Goal: Communication & Community: Ask a question

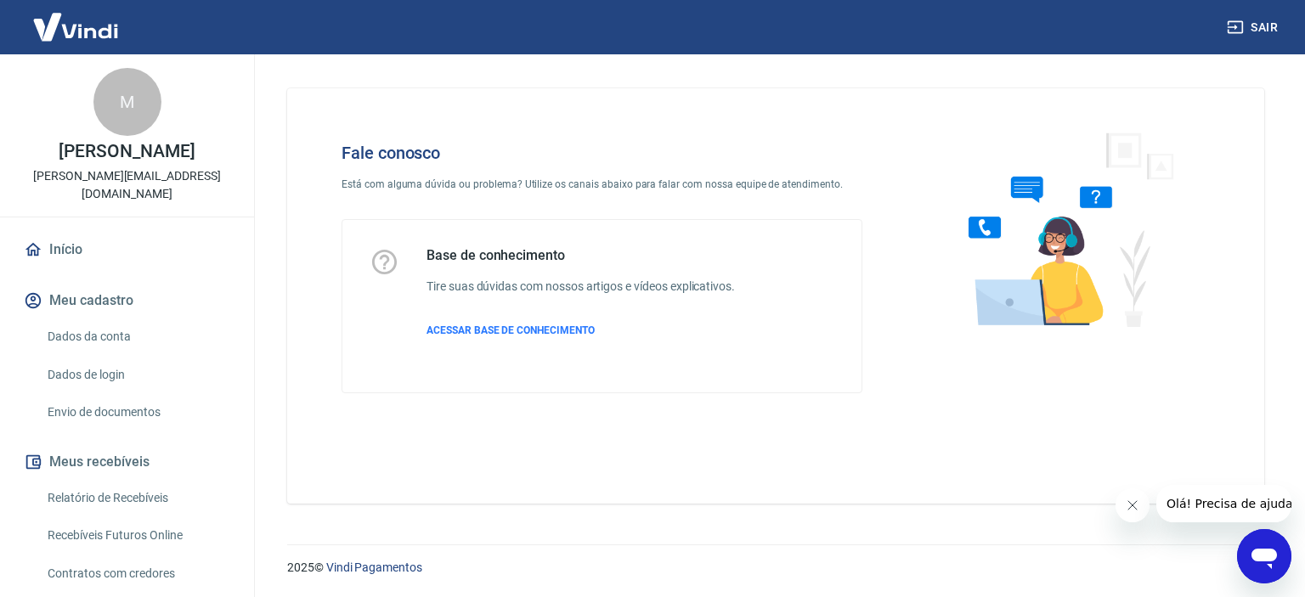
click at [1257, 546] on icon "Abrir janela de mensagens" at bounding box center [1264, 556] width 31 height 31
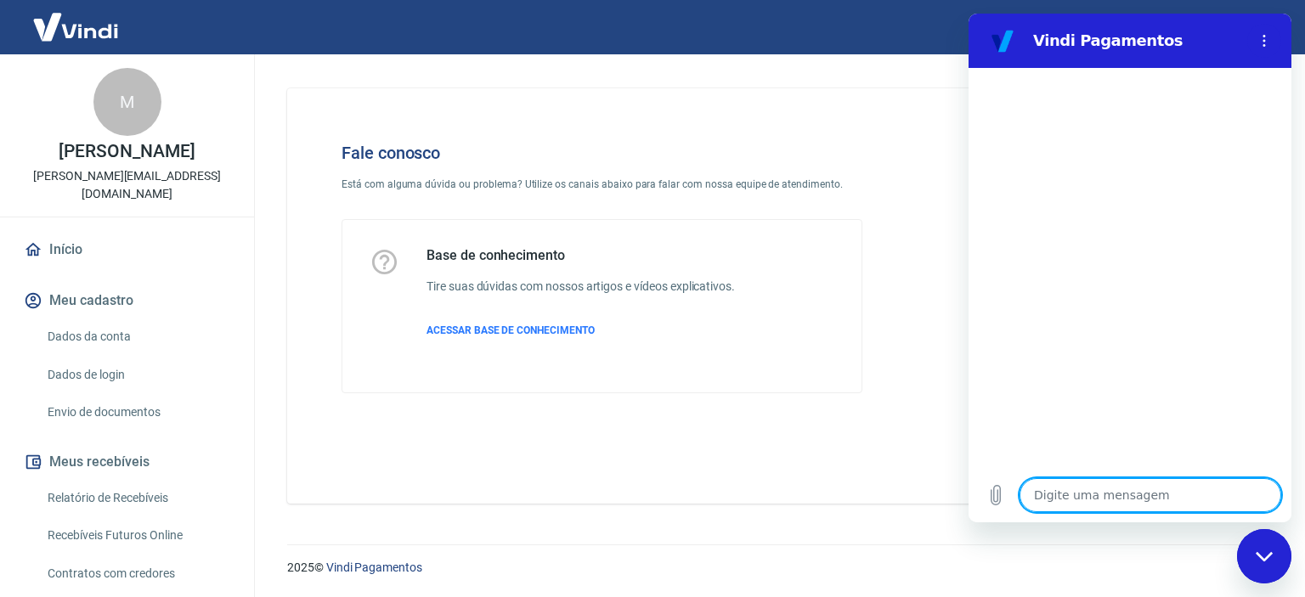
type textarea "B"
type textarea "x"
type textarea "Bo"
type textarea "x"
type textarea "Bom"
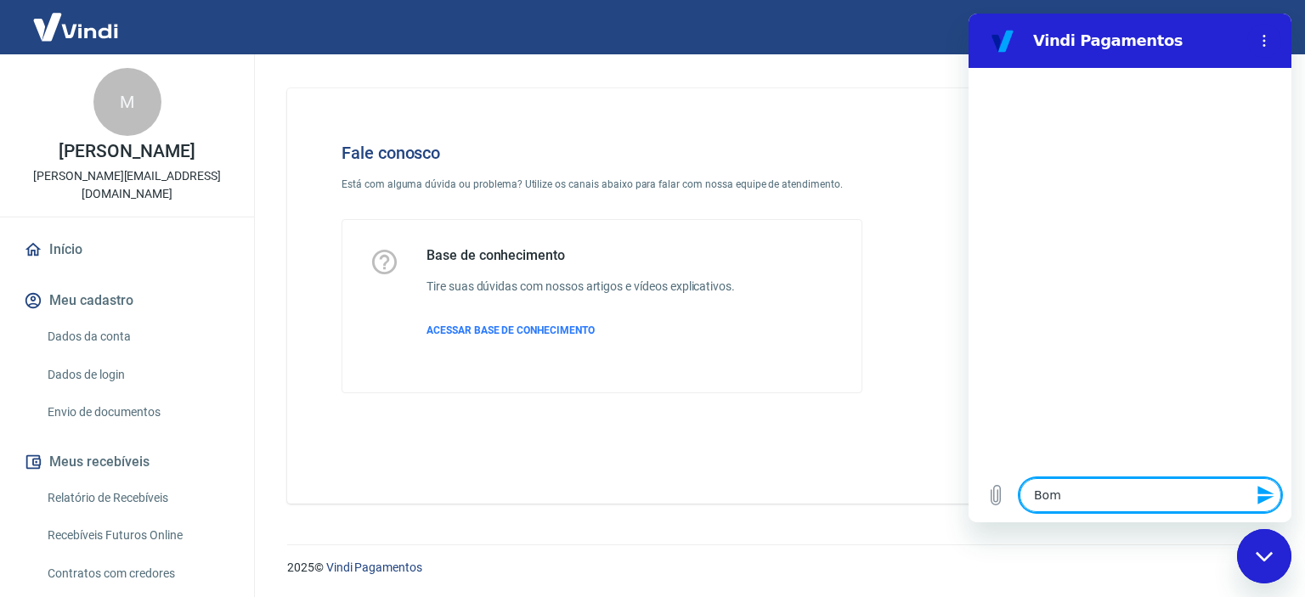
type textarea "x"
type textarea "Bom"
type textarea "x"
type textarea "Bom d"
type textarea "x"
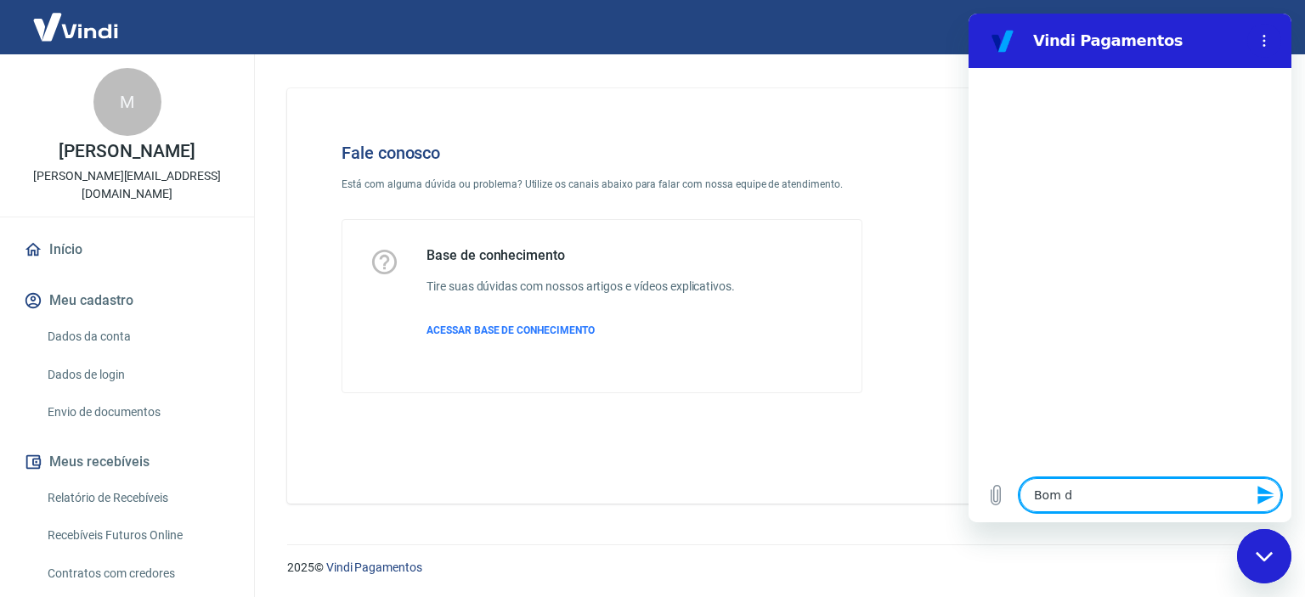
type textarea "Bom di"
type textarea "x"
type textarea "Bom dia"
type textarea "x"
type textarea "Bom dia!"
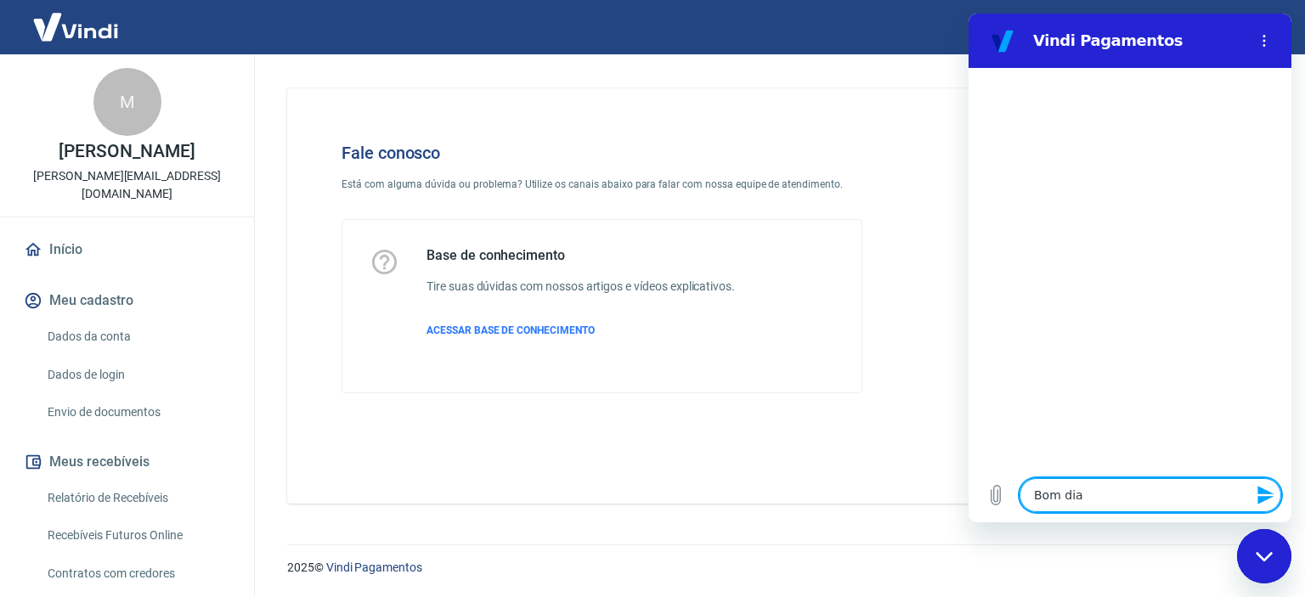
type textarea "x"
type textarea "Bom dia!"
type textarea "x"
type textarea "Bom dia!"
type textarea "x"
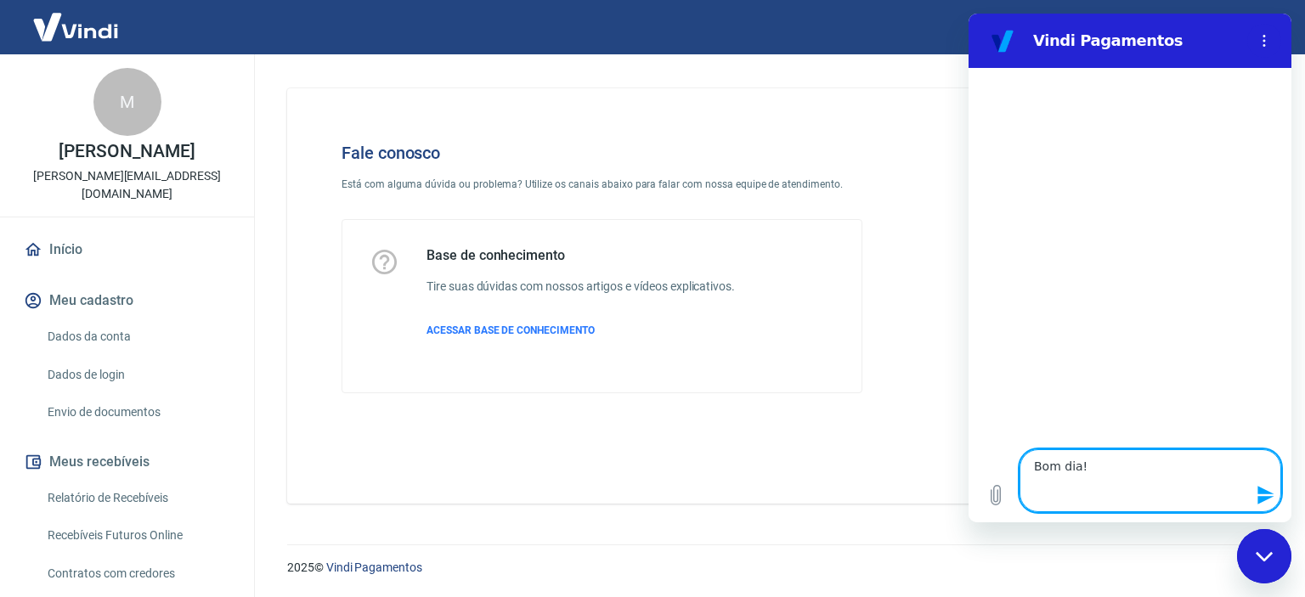
type textarea "Bom dia! Olá! Gostaria de saber o motivo do pedido 197716 não estar aprovado. A…"
type textarea "x"
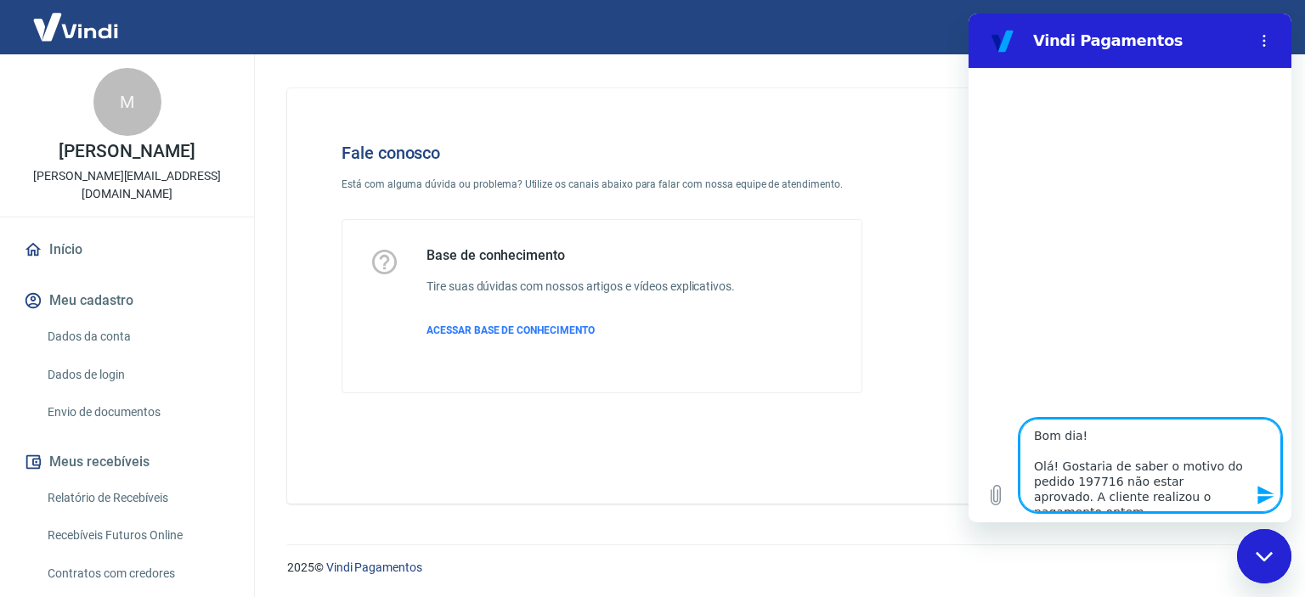
click at [1059, 468] on textarea "Bom dia! Olá! Gostaria de saber o motivo do pedido 197716 não estar aprovado. A…" at bounding box center [1150, 465] width 262 height 93
click at [1034, 468] on textarea "Bom dia! Olá! Gostaria de saber o motivo do pedido 197716 não estar aprovado. A…" at bounding box center [1150, 465] width 262 height 93
type textarea "Bom dia! Olá! Gostaria de saber o motivo do pedido 197716 não estar aprovado. A…"
type textarea "x"
type textarea "Bom dia! Olá Gostaria de saber o motivo do pedido 197716 não estar aprovado. A …"
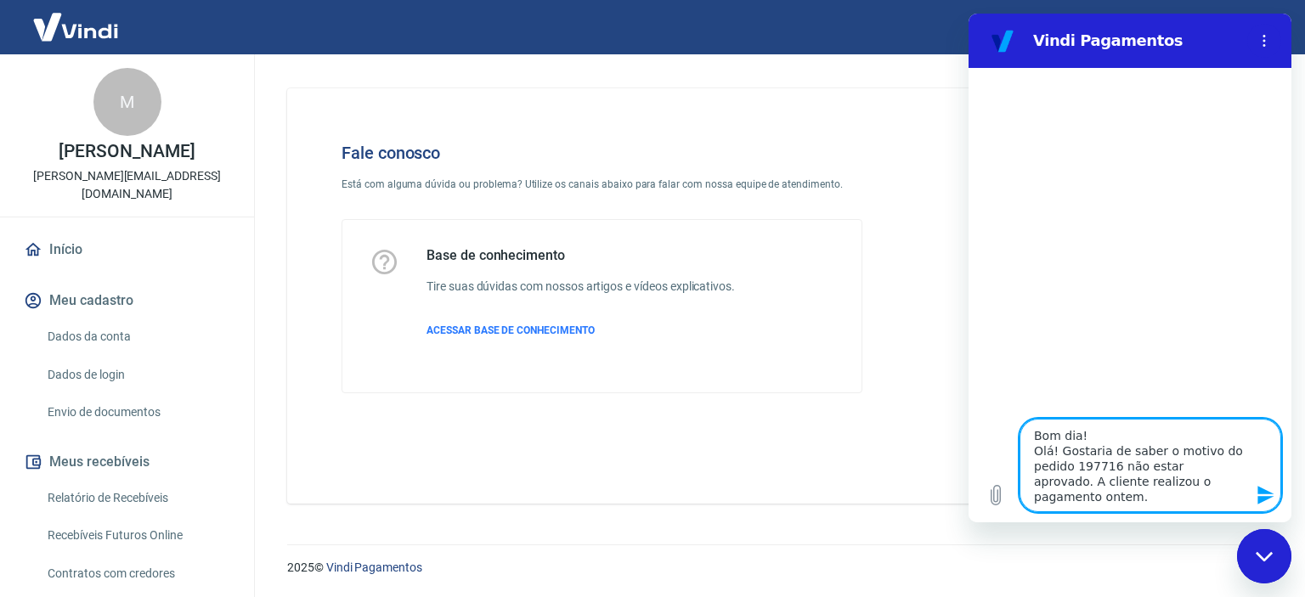
type textarea "x"
type textarea "Bom dia! Ol Gostaria de saber o motivo do pedido 197716 não estar aprovado. A c…"
type textarea "x"
type textarea "Bom dia! O Gostaria de saber o motivo do pedido 197716 não estar aprovado. A cl…"
type textarea "x"
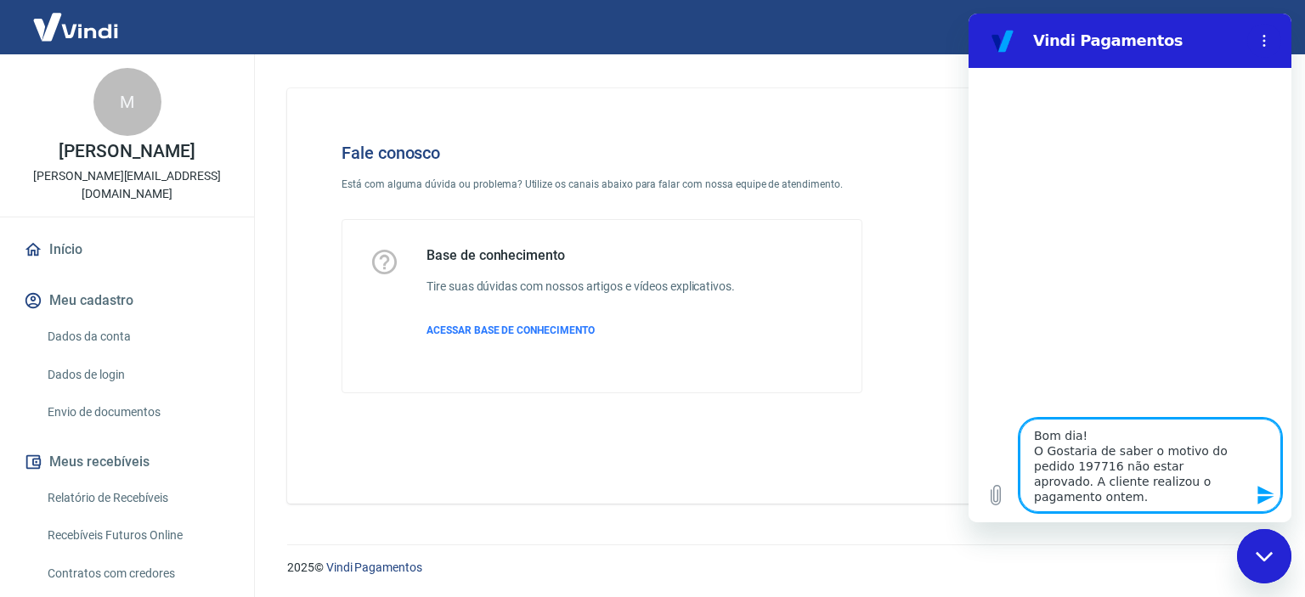
type textarea "Bom dia! Gostaria de saber o motivo do pedido 197716 não estar aprovado. A clie…"
type textarea "x"
type textarea "Bom dia! Gostaria de saber o motivo do pedido 197716 não estar aprovado. A clie…"
type textarea "x"
type textarea "Bom dia! Gostaria de saber o motivo do pedido 197716 não estar aprovado. A clie…"
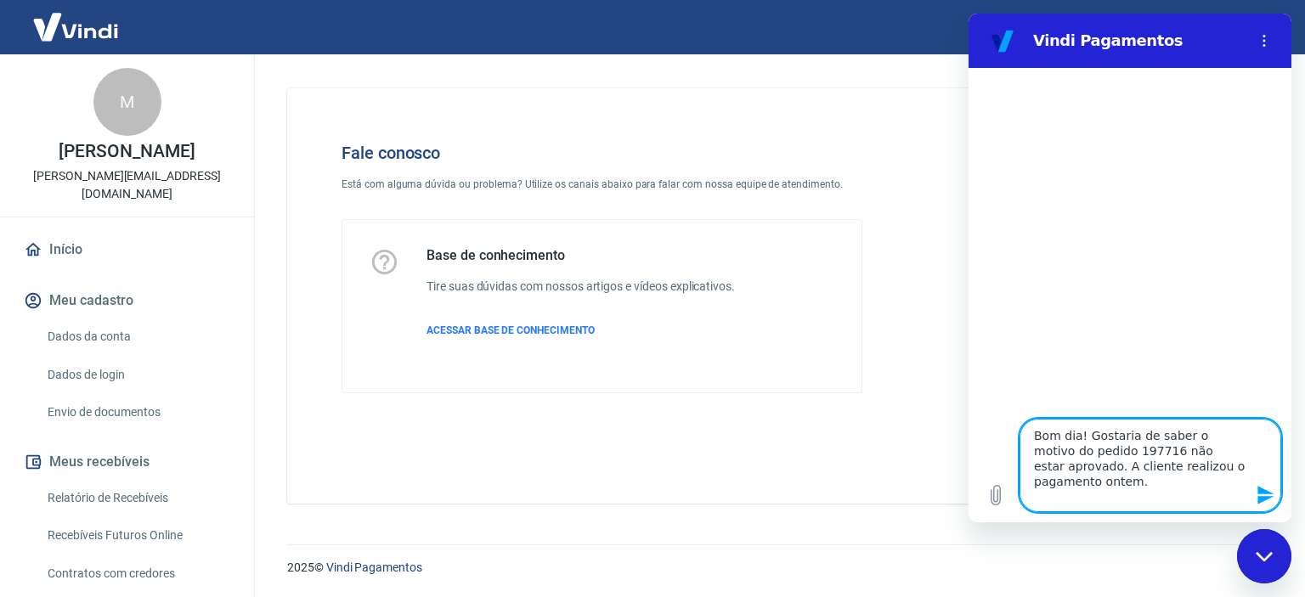
type textarea "x"
type textarea "Bom dia! Gostaria de saber o motivo do pedido 197716 não estar aprovado. A clie…"
type textarea "x"
type textarea "Bom dia! Gostaria de saber o motivo do pedido 197716 não estar aprovado. A clie…"
click at [1266, 493] on icon "Enviar mensagem" at bounding box center [1265, 495] width 16 height 19
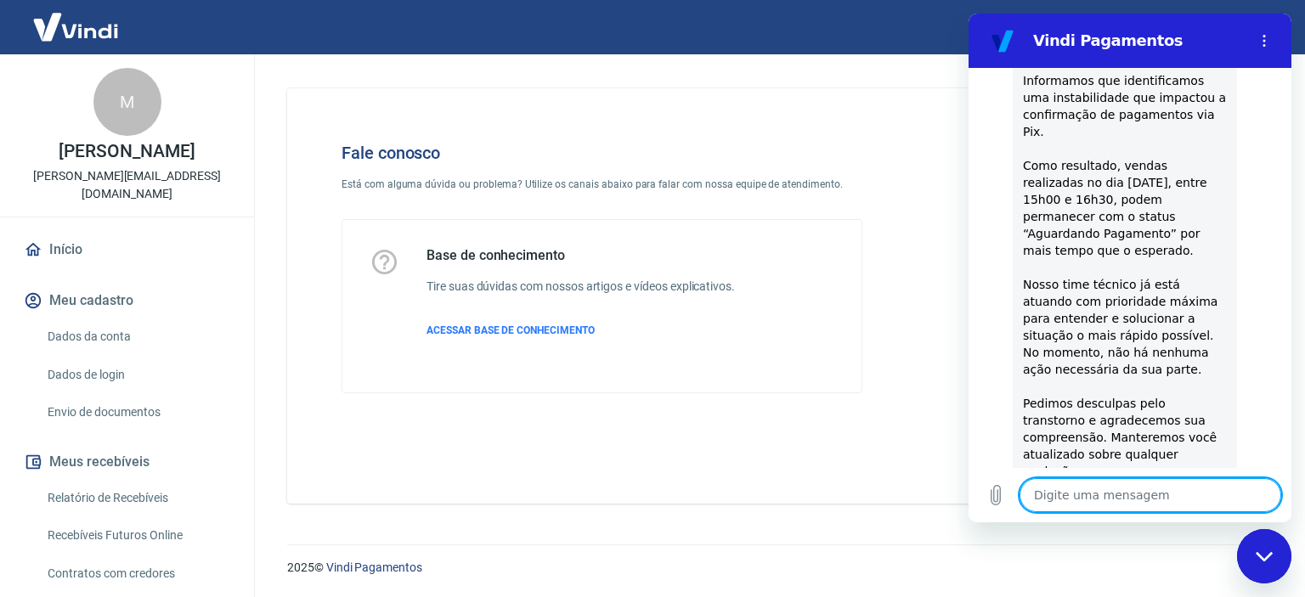
scroll to position [550, 0]
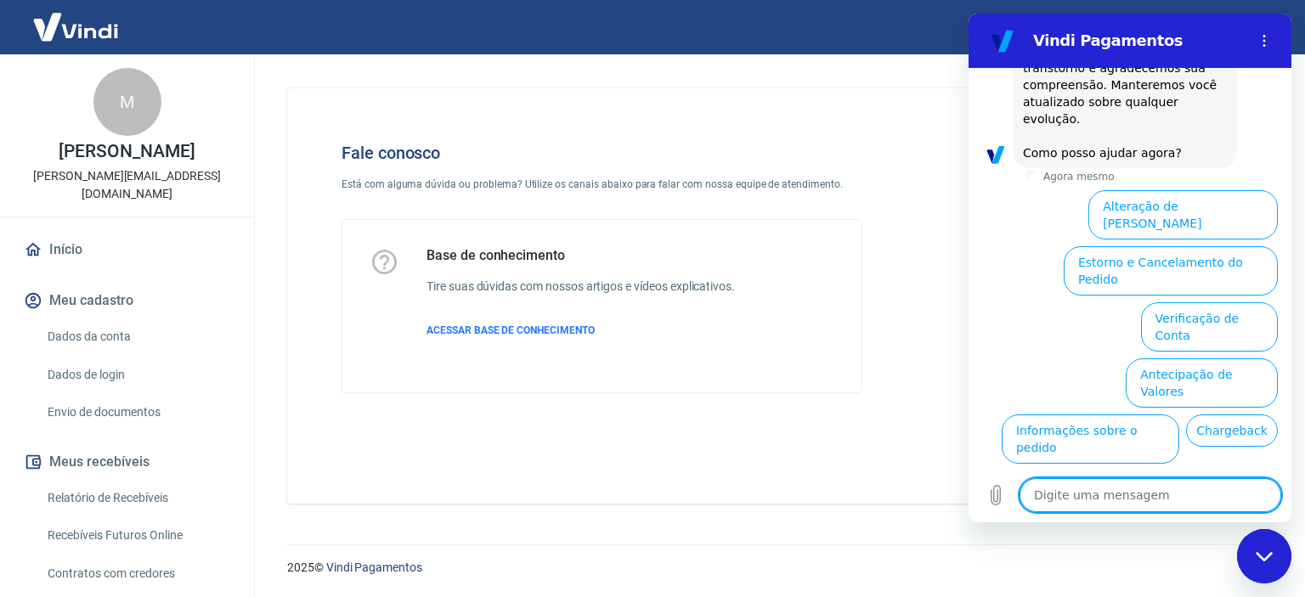
click at [1188, 471] on button "Taxas e Parcelamento" at bounding box center [1206, 495] width 141 height 49
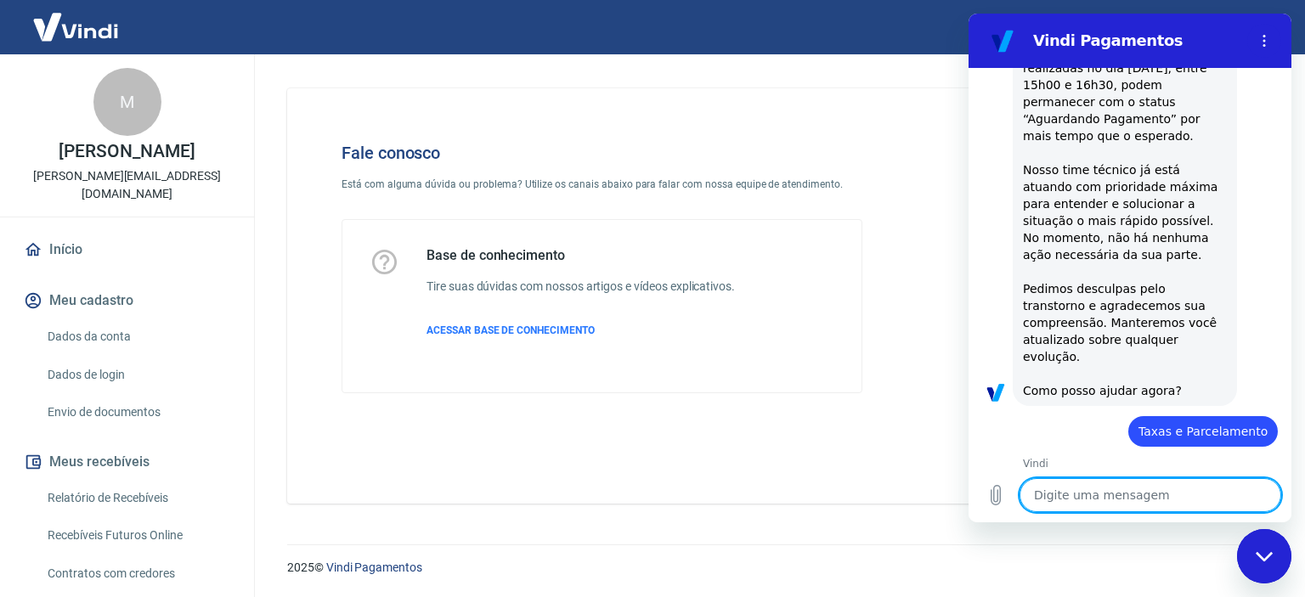
scroll to position [544, 0]
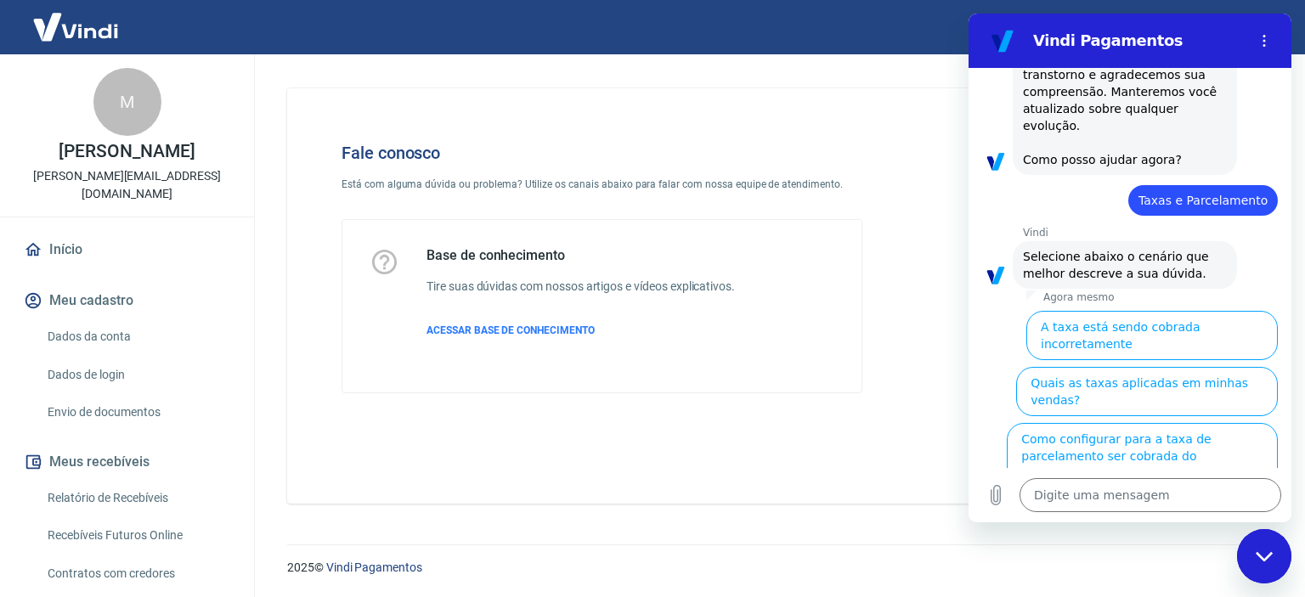
click at [1183, 552] on button "Como saber a taxa no caso de Antecipação?" at bounding box center [1147, 576] width 261 height 49
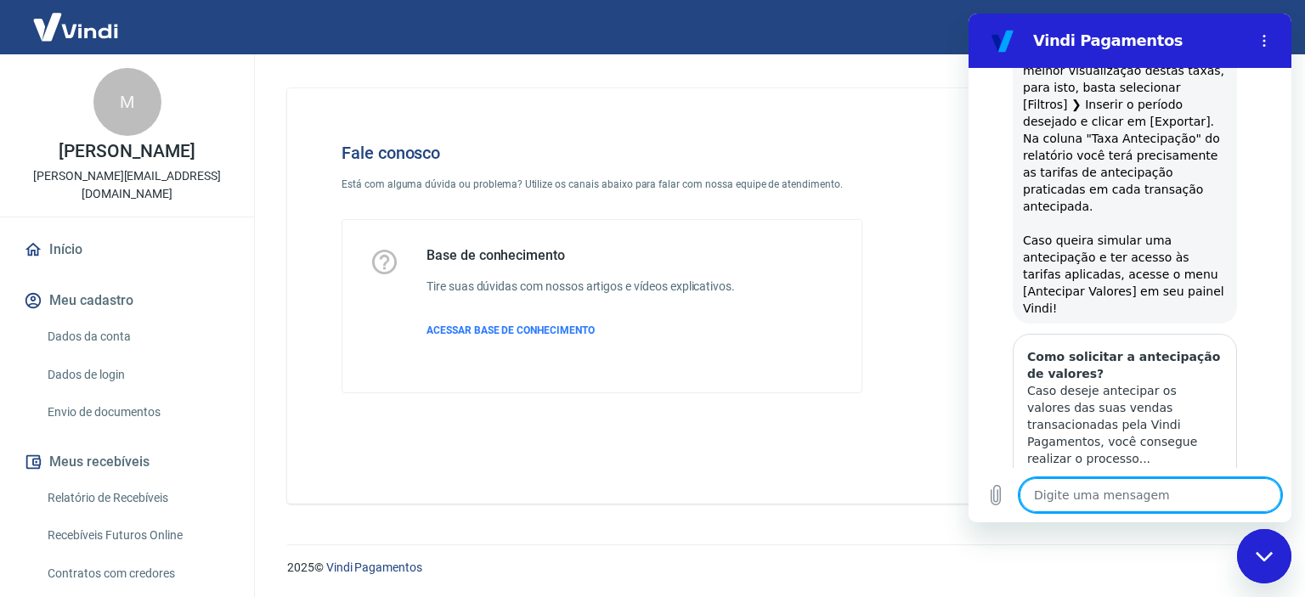
scroll to position [1192, 0]
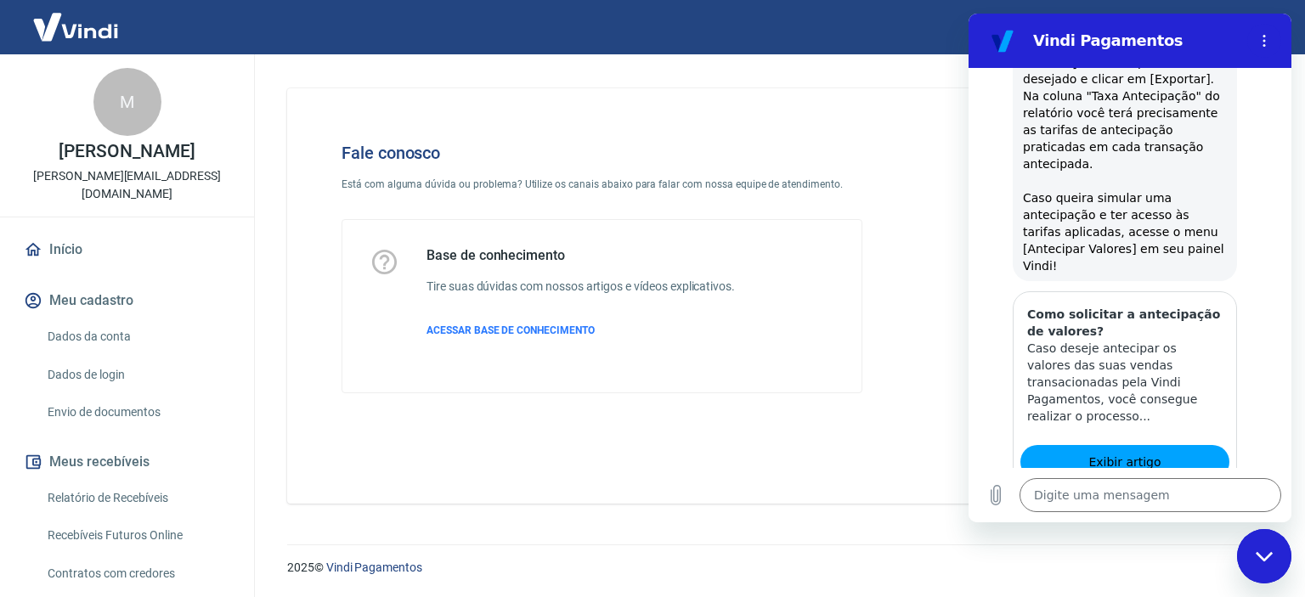
click at [1193, 551] on button "Sim" at bounding box center [1194, 567] width 49 height 32
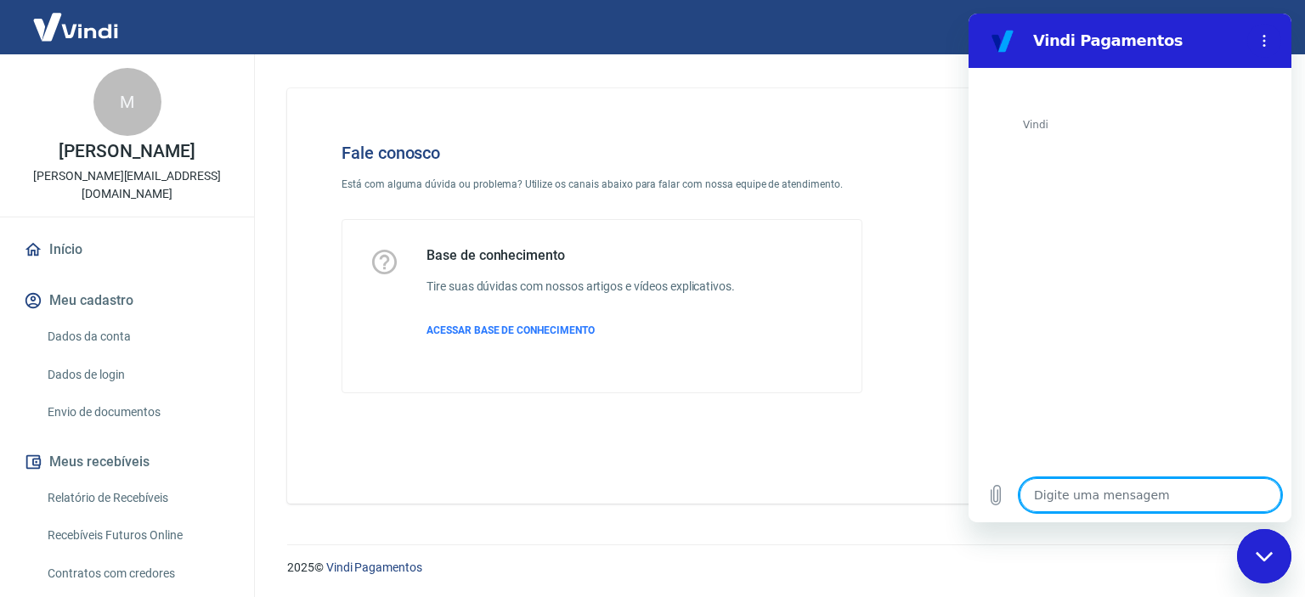
scroll to position [2005, 0]
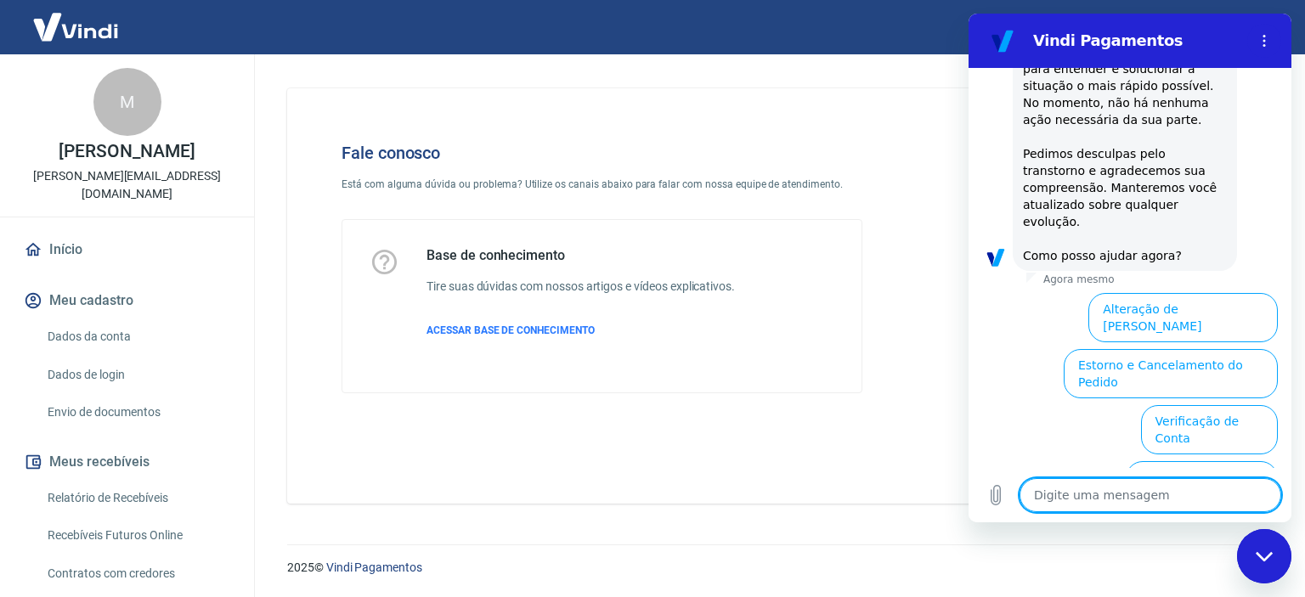
click at [1130, 573] on button "Extrato e Recebíveis" at bounding box center [1062, 597] width 133 height 49
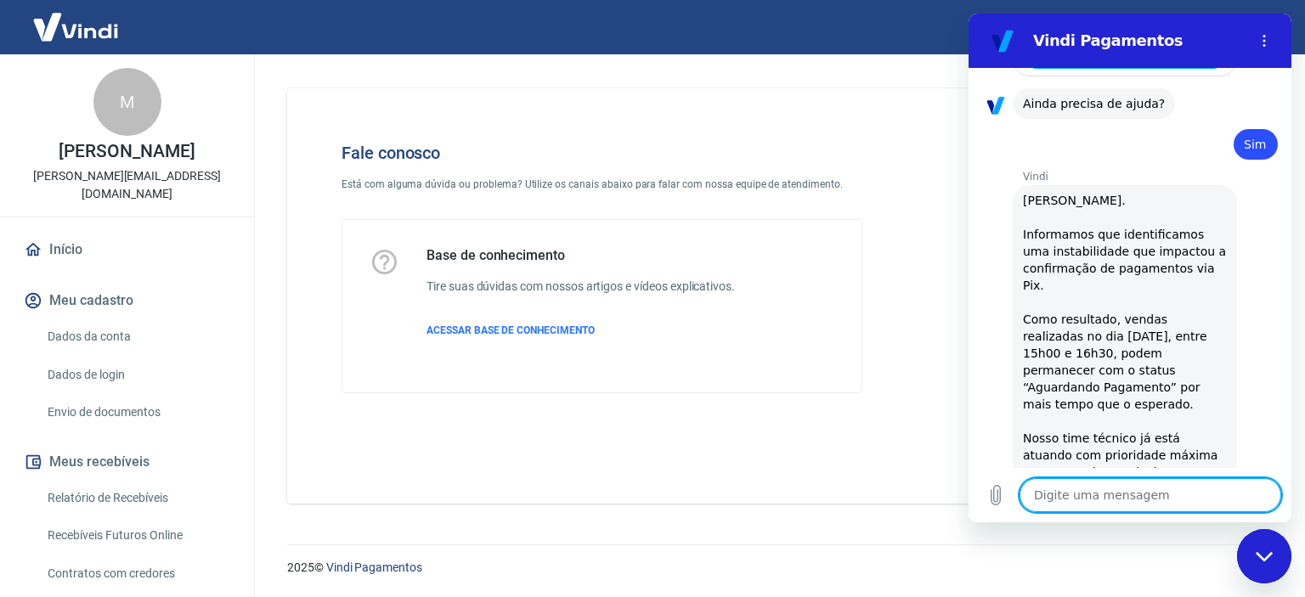
scroll to position [2974, 0]
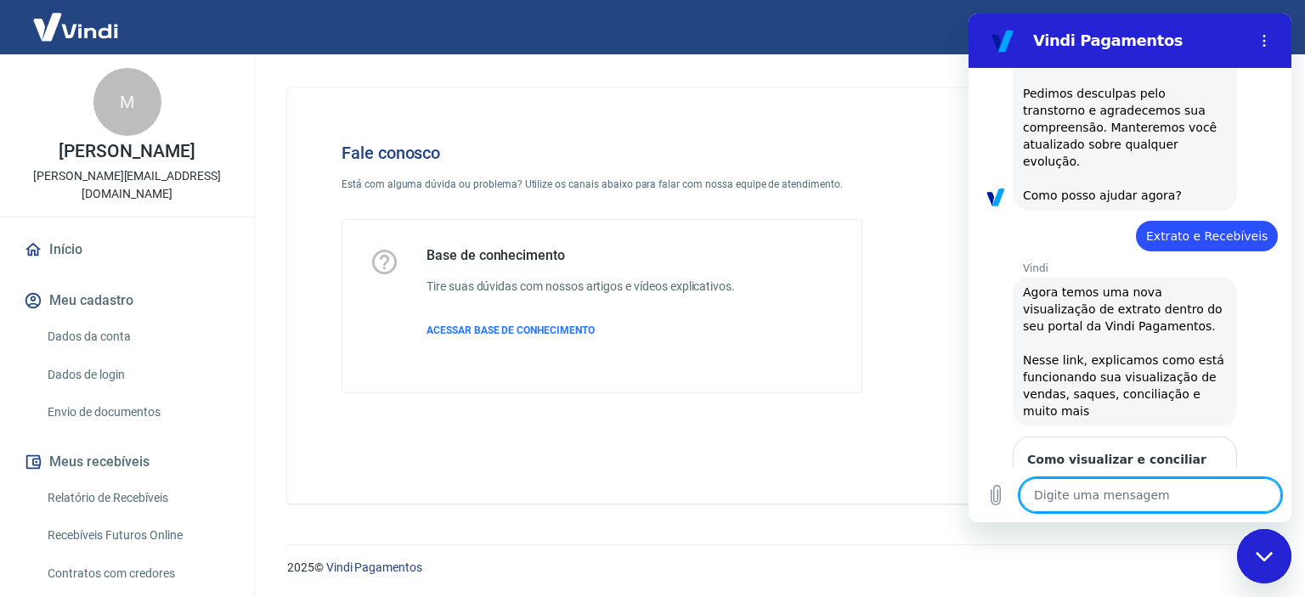
scroll to position [3127, 0]
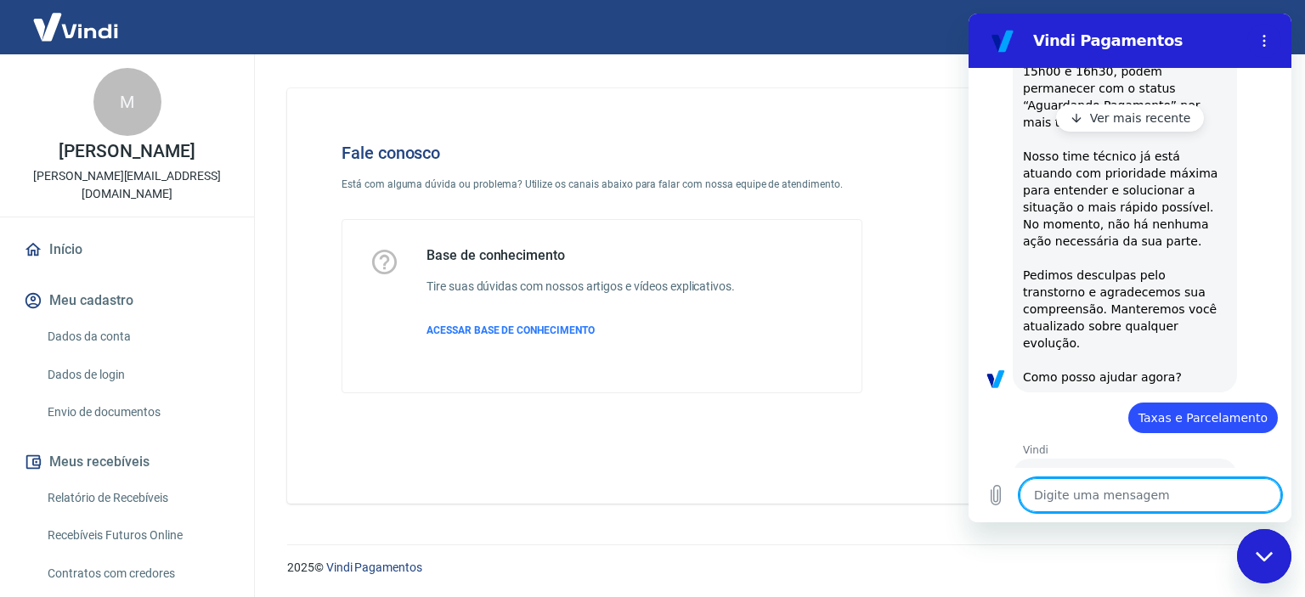
scroll to position [0, 0]
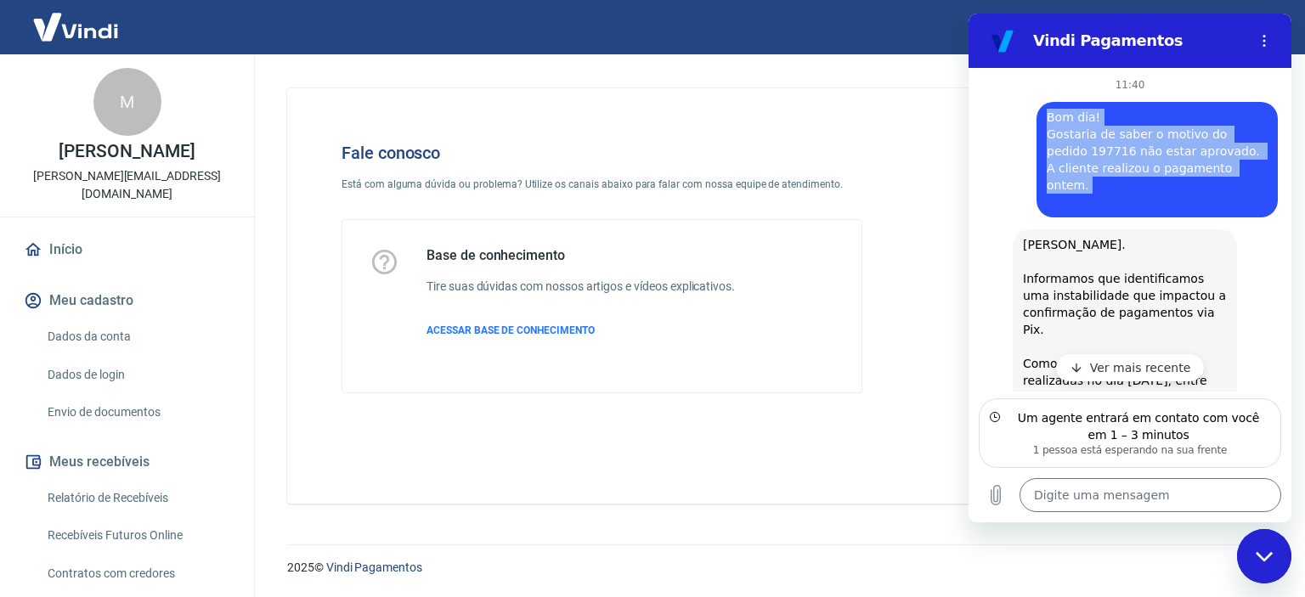
drag, startPoint x: 1042, startPoint y: 115, endPoint x: 1239, endPoint y: 189, distance: 210.8
click at [1239, 189] on div "diz: Bom dia! Gostaria de saber o motivo do pedido 197716 não estar aprovado. A…" at bounding box center [1156, 160] width 241 height 116
copy span "Bom dia! Gostaria de saber o motivo do pedido 197716 não estar aprovado. A clie…"
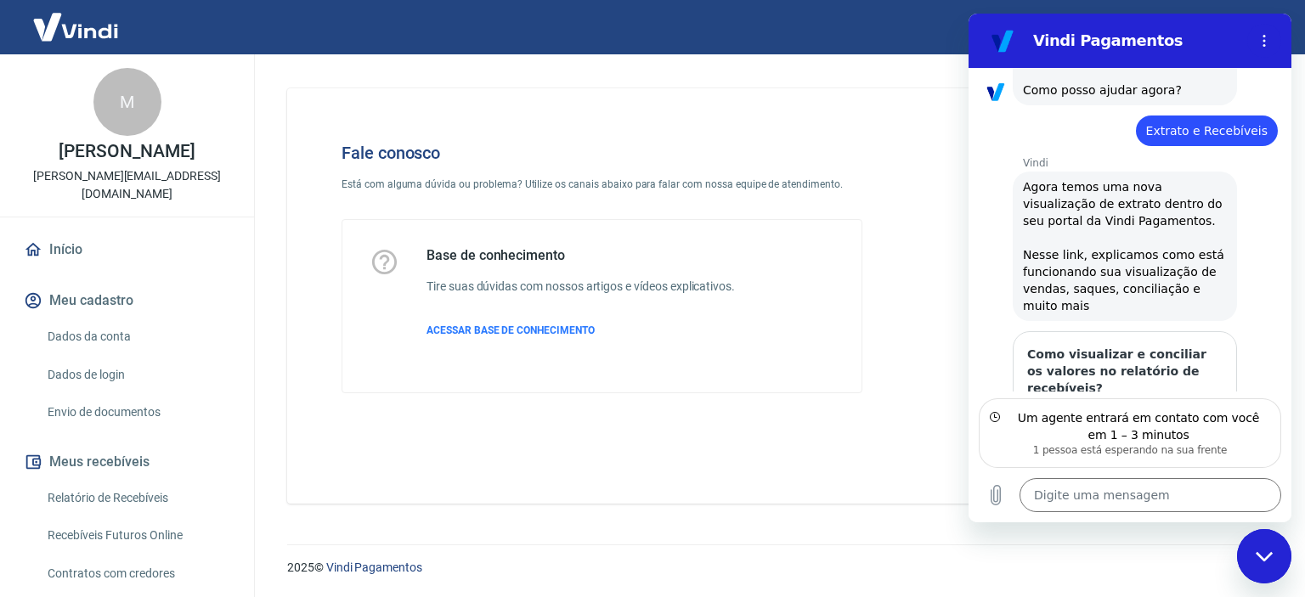
scroll to position [3265, 0]
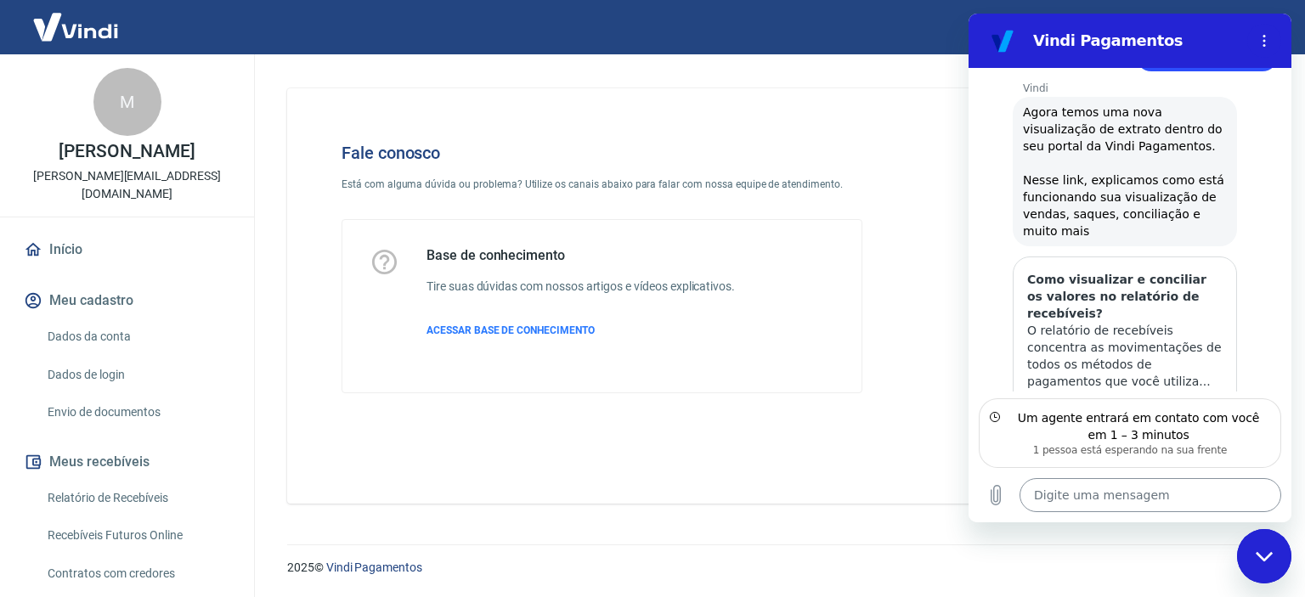
click at [1131, 505] on textarea at bounding box center [1150, 495] width 262 height 34
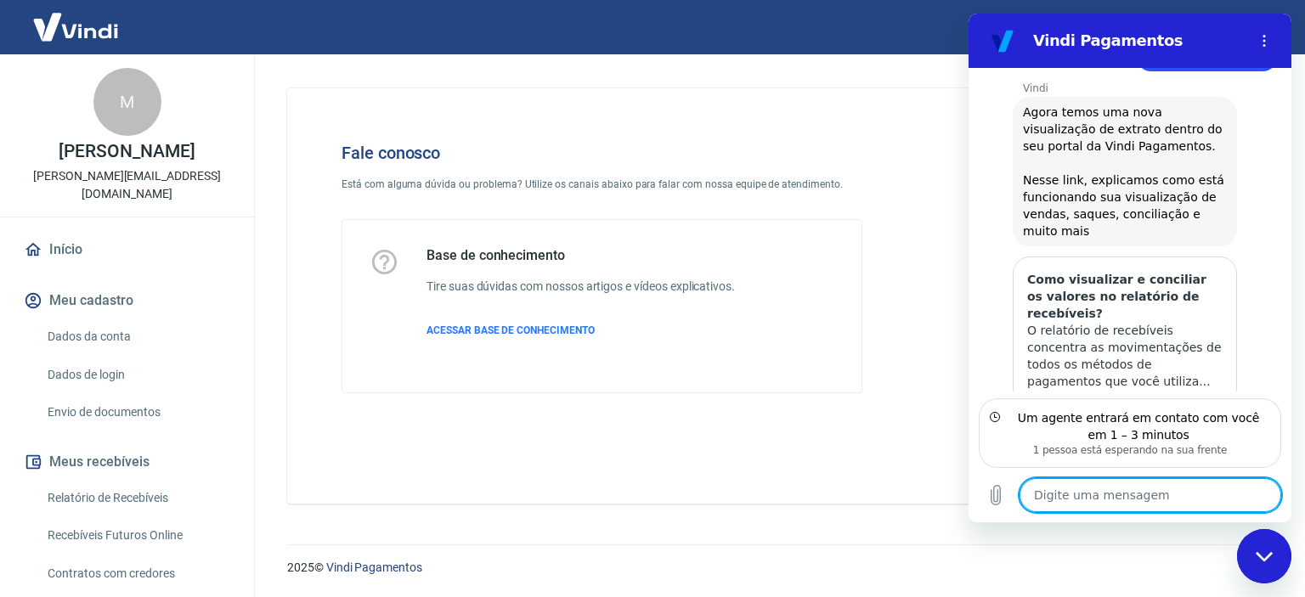
type textarea "x"
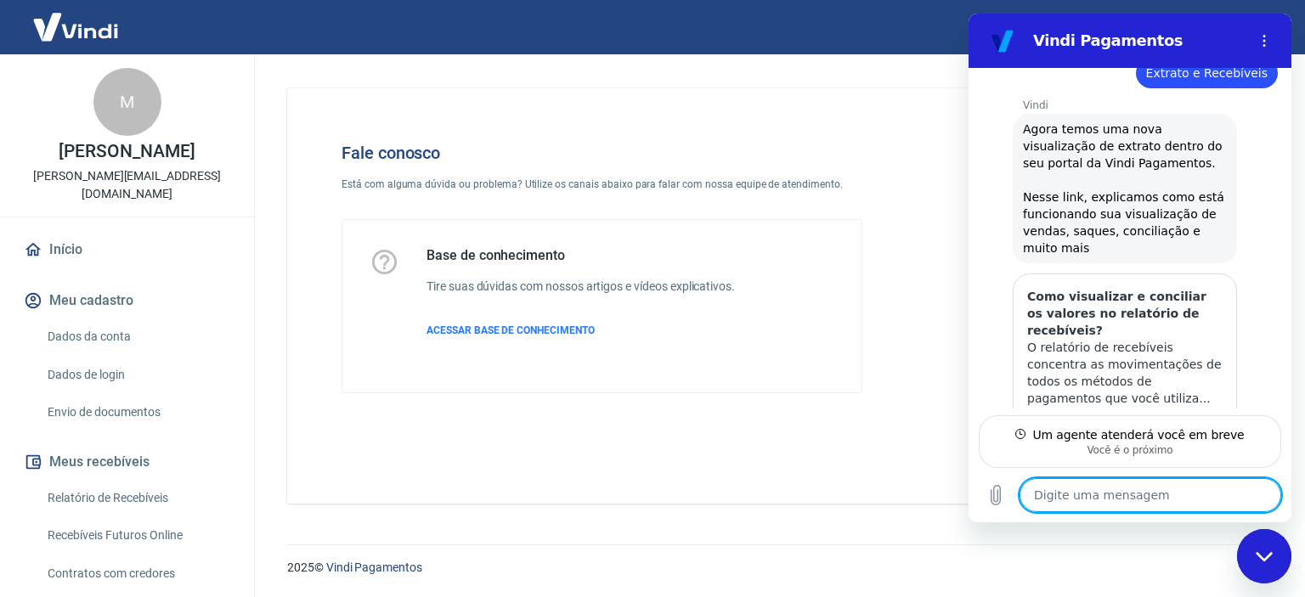
paste textarea "Bom dia! Gostaria de saber o motivo do pedido 197716 não estar aprovado. A clie…"
type textarea "Bom dia! Gostaria de saber o motivo do pedido 197716 não estar aprovado. A clie…"
type textarea "x"
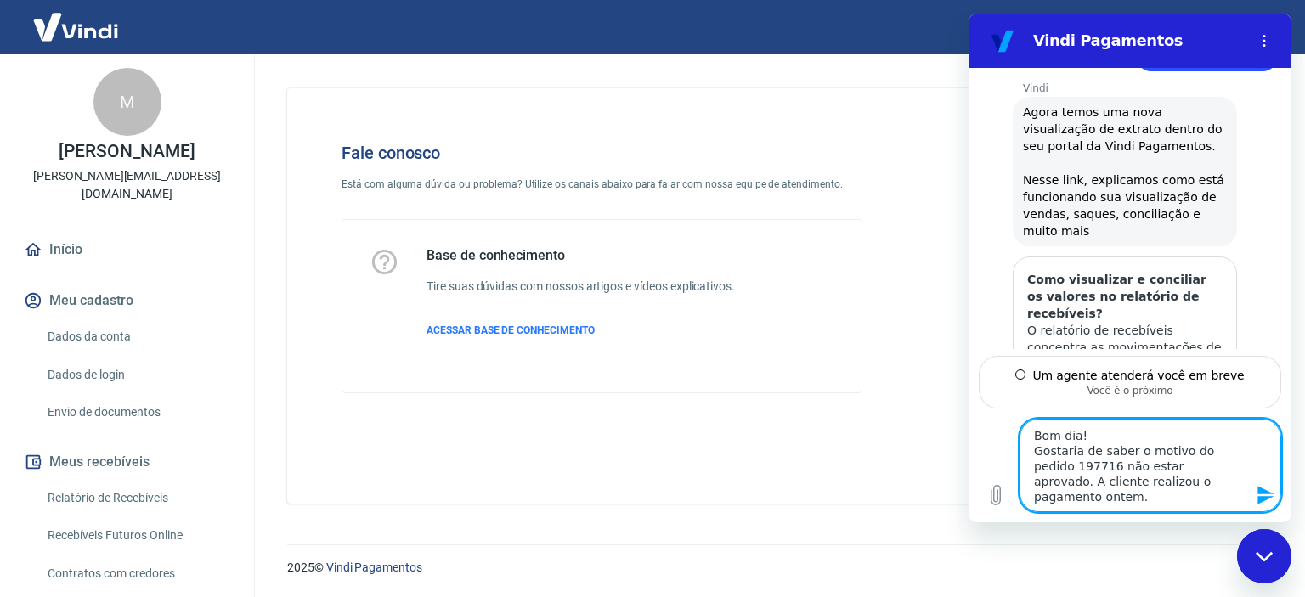
scroll to position [3307, 0]
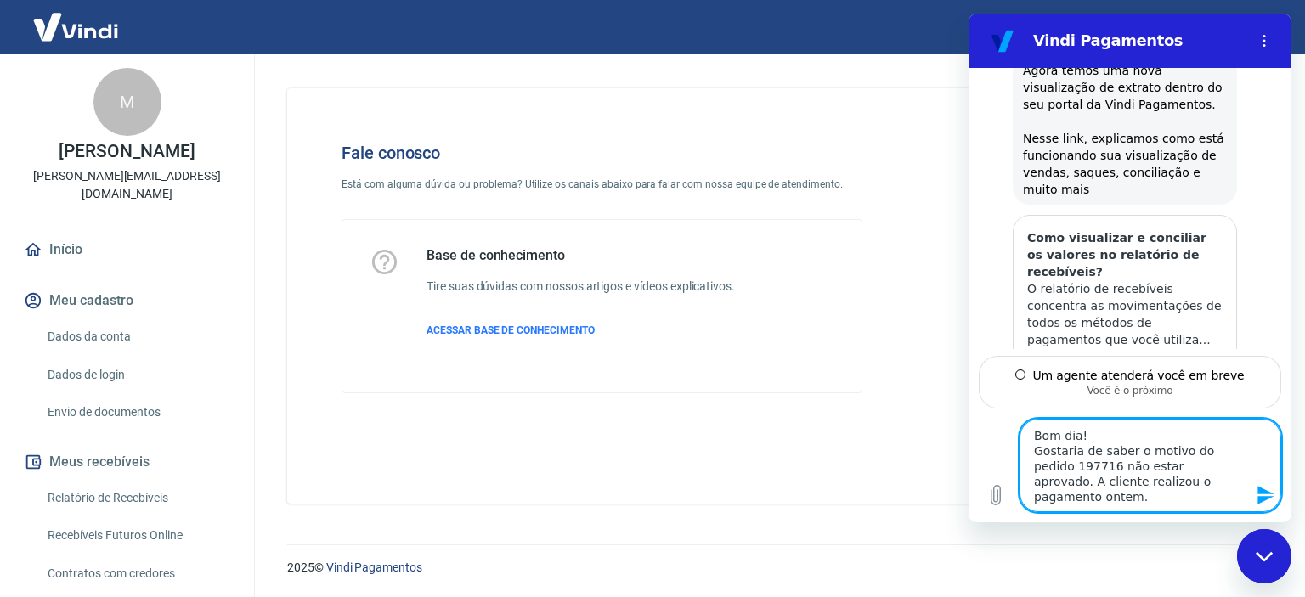
click at [1098, 432] on textarea "Bom dia! Gostaria de saber o motivo do pedido 197716 não estar aprovado. A clie…" at bounding box center [1150, 465] width 262 height 93
type textarea "Bom dia! Gostaria de saber o motivo do pedido 197716 não estar aprovado. A clie…"
type textarea "x"
type textarea "Bom dia! P Gostaria de saber o motivo do pedido 197716 não estar aprovado. A cl…"
type textarea "x"
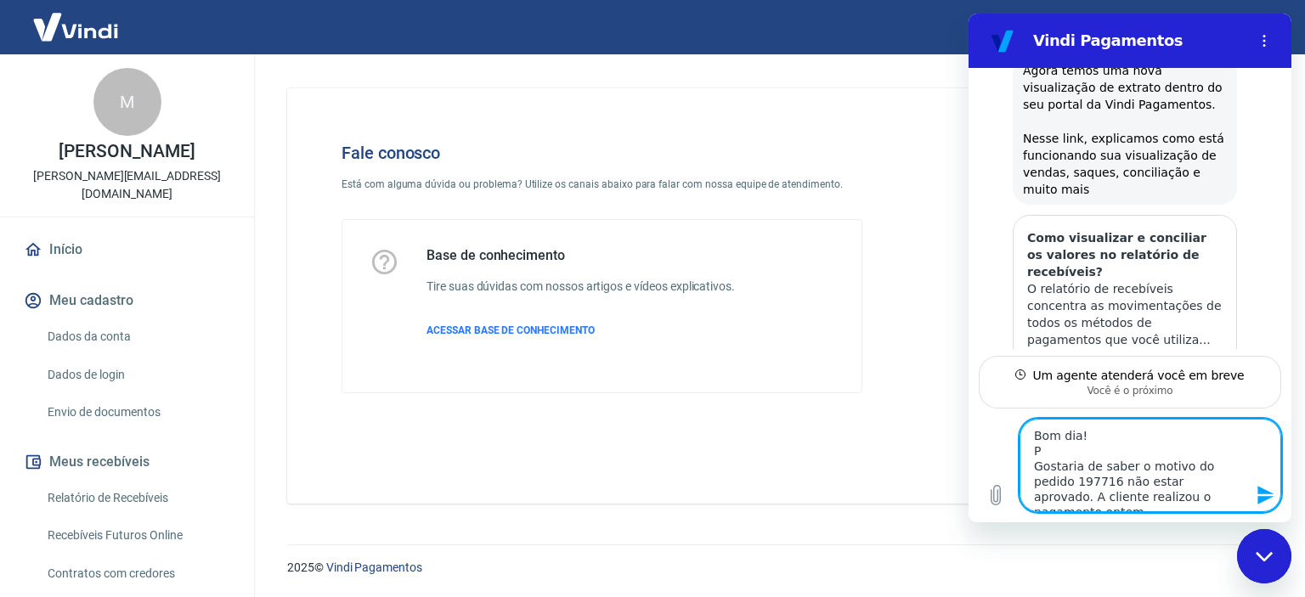
type textarea "Bom dia! Pr Gostaria de saber o motivo do pedido 197716 não estar aprovado. A c…"
type textarea "x"
type textarea "Bom dia! Pra Gostaria de saber o motivo do pedido 197716 não estar aprovado. A …"
type textarea "x"
type textarea "Bom dia! Praz Gostaria de saber o motivo do pedido 197716 não estar aprovado. A…"
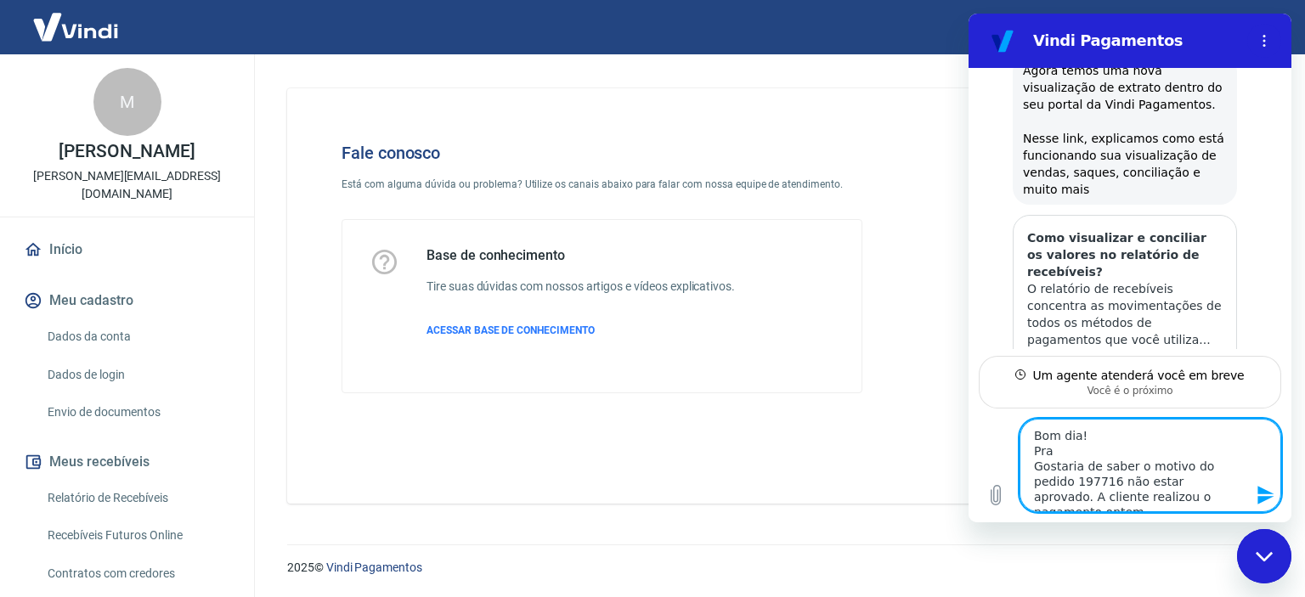
type textarea "x"
type textarea "Bom dia! Praze Gostaria de saber o motivo do pedido 197716 não estar aprovado. …"
type textarea "x"
type textarea "Bom dia! Prazer Gostaria de saber o motivo do pedido 197716 não estar aprovado.…"
type textarea "x"
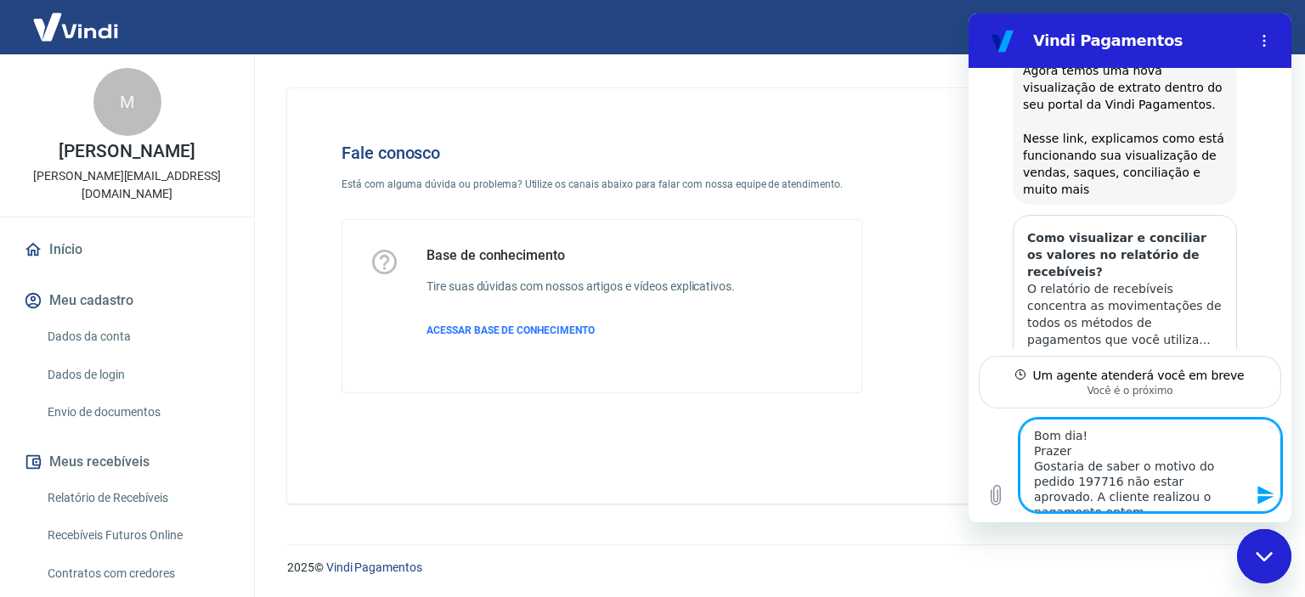
type textarea "Bom dia! Prazer, Gostaria de saber o motivo do pedido 197716 não estar aprovado…"
type textarea "x"
type textarea "Bom dia! Prazer, Gostaria de saber o motivo do pedido 197716 não estar aprovado…"
type textarea "x"
type textarea "Bom dia! Prazer, H Gostaria de saber o motivo do pedido 197716 não estar aprova…"
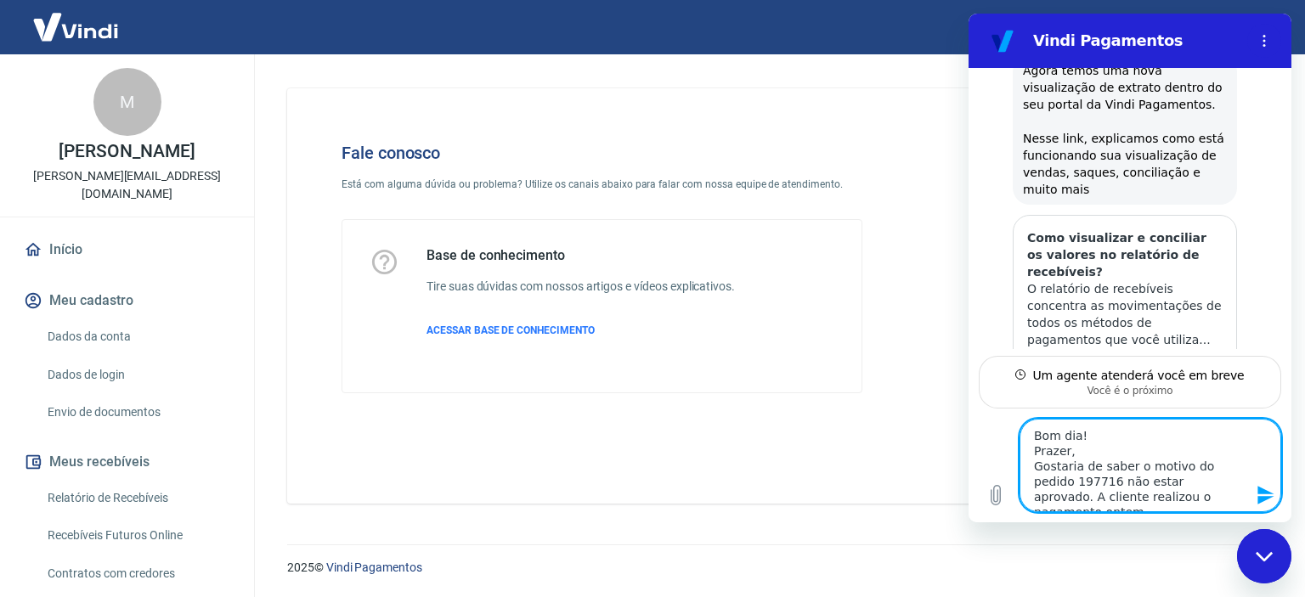
type textarea "x"
type textarea "Bom dia! Prazer, He Gostaria de saber o motivo do pedido 197716 não estar aprov…"
type textarea "x"
type textarea "Bom dia! Prazer, Hel Gostaria de saber o motivo do pedido 197716 não estar apro…"
type textarea "x"
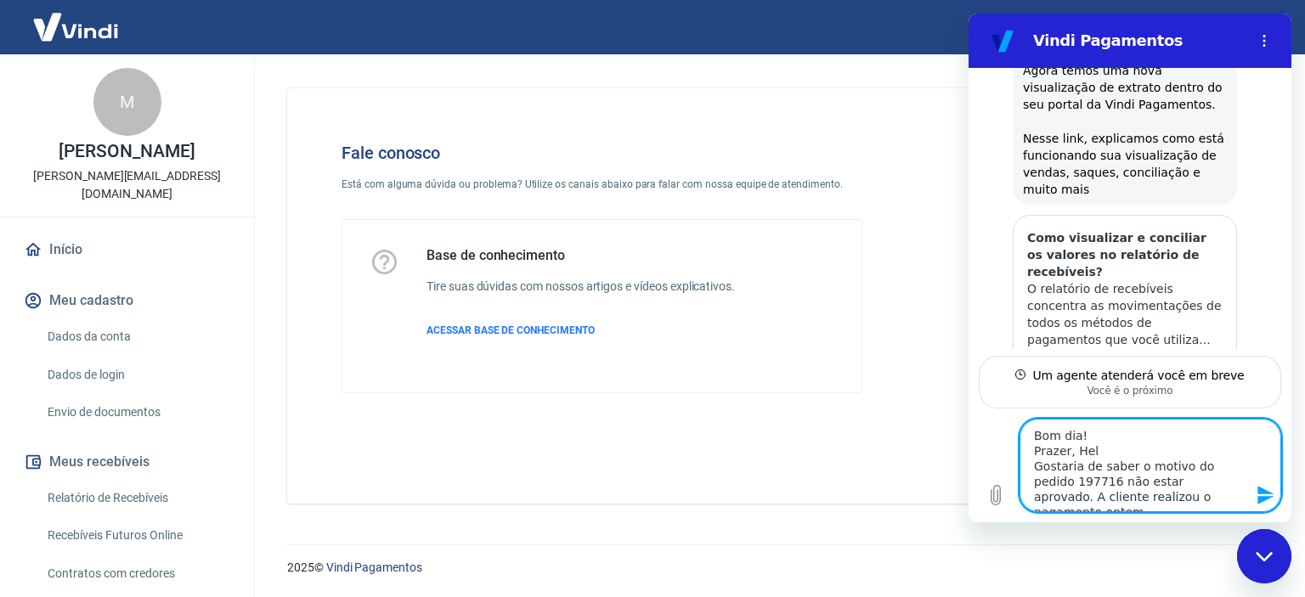
type textarea "Bom dia! Prazer, Hele Gostaria de saber o motivo do pedido 197716 não estar apr…"
type textarea "x"
type textarea "Bom dia! Prazer, [PERSON_NAME] de saber o motivo do pedido 197716 não estar apr…"
type textarea "x"
type textarea "Bom dia! Prazer, [PERSON_NAME] de saber o motivo do pedido 197716 não estar apr…"
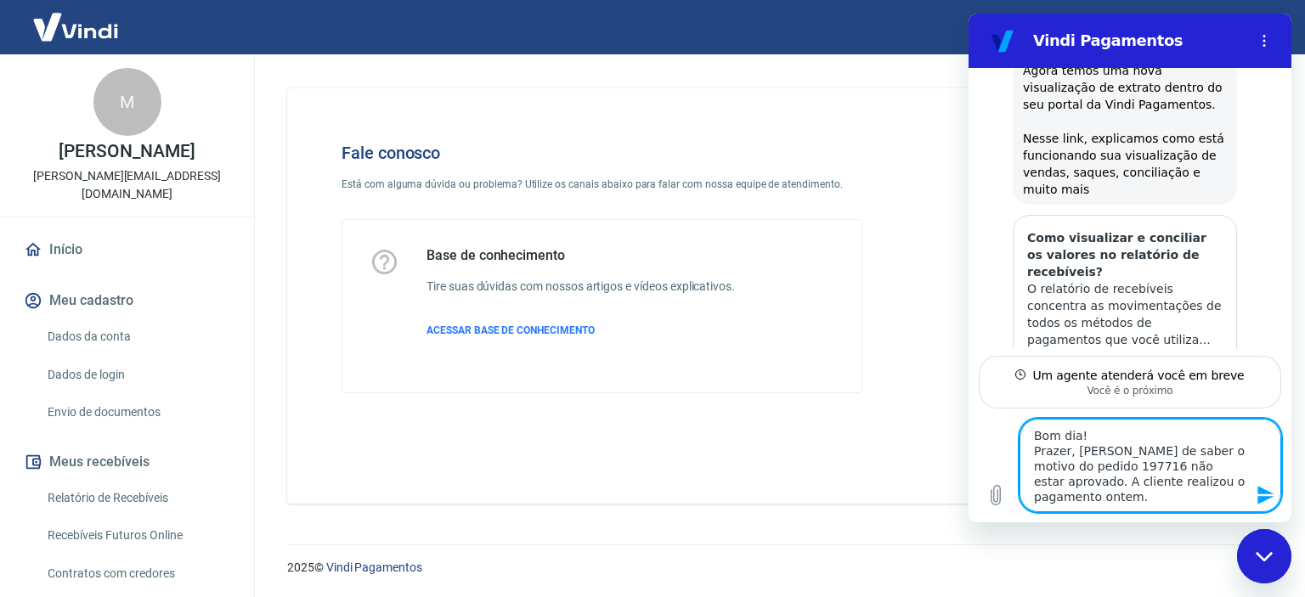
type textarea "x"
type textarea "Bom dia! [PERSON_NAME][GEOGRAPHIC_DATA]. Gostaria de saber o motivo do pedido 1…"
type textarea "x"
type textarea "Bom dia! [PERSON_NAME][GEOGRAPHIC_DATA]. Gostaria de saber o motivo do pedido 1…"
type textarea "x"
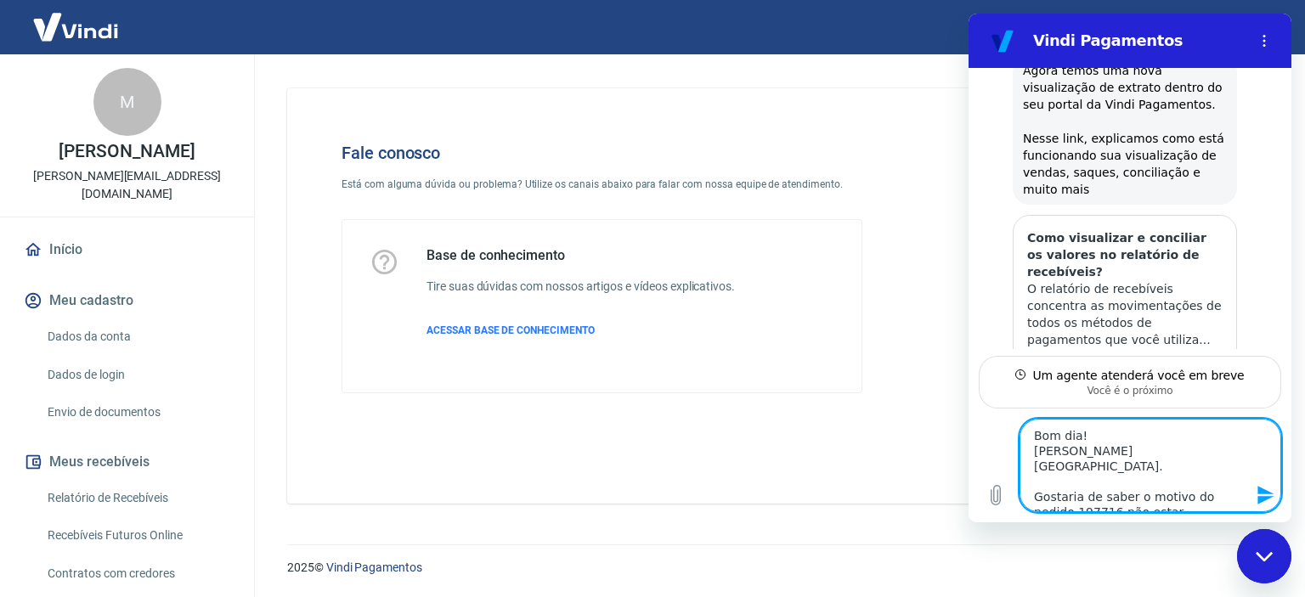
type textarea "Bom dia! [PERSON_NAME][GEOGRAPHIC_DATA]. Gostaria de saber o motivo do pedido 1…"
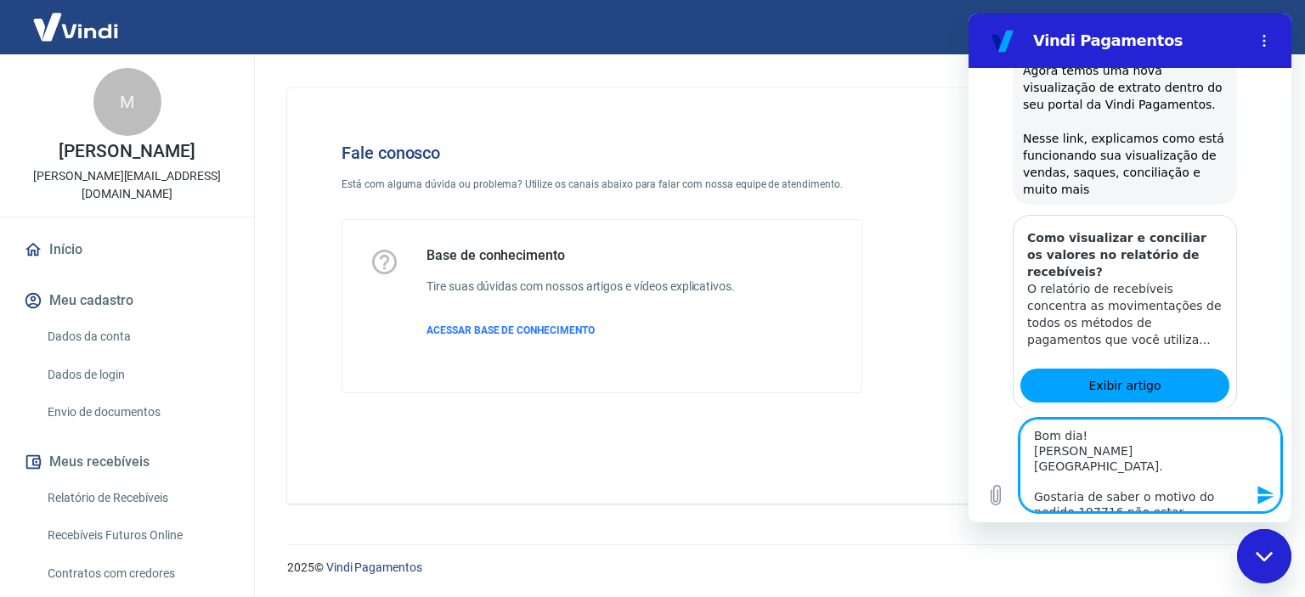
scroll to position [3355, 0]
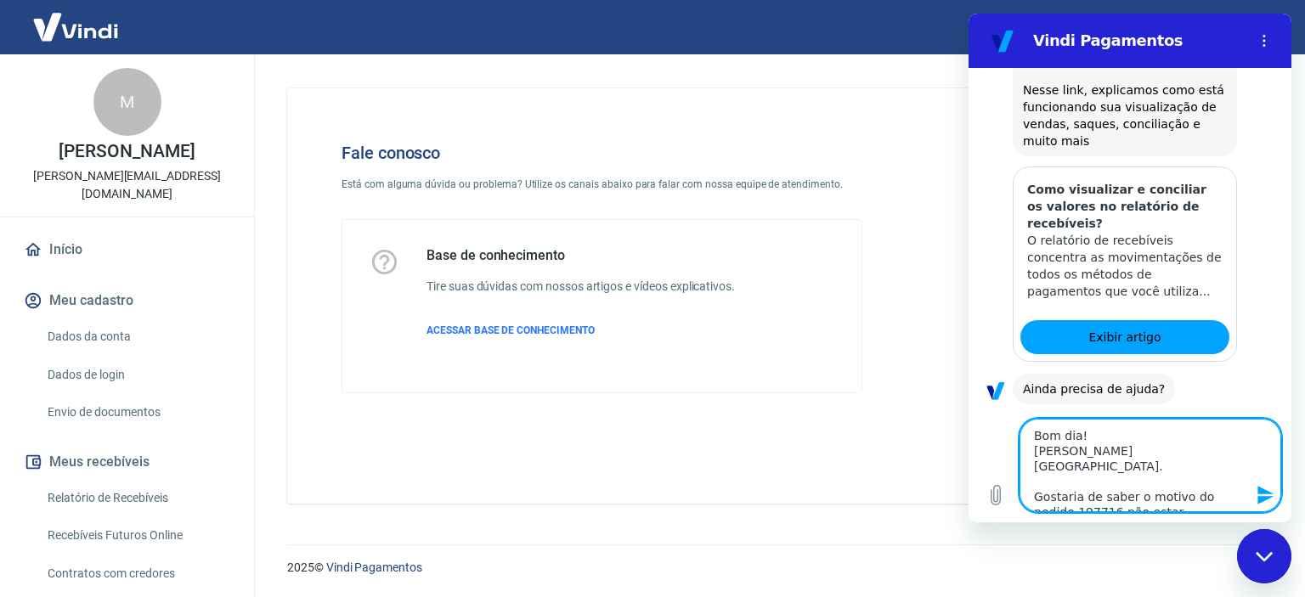
click at [1262, 549] on div "Fechar janela de mensagens" at bounding box center [1263, 556] width 51 height 51
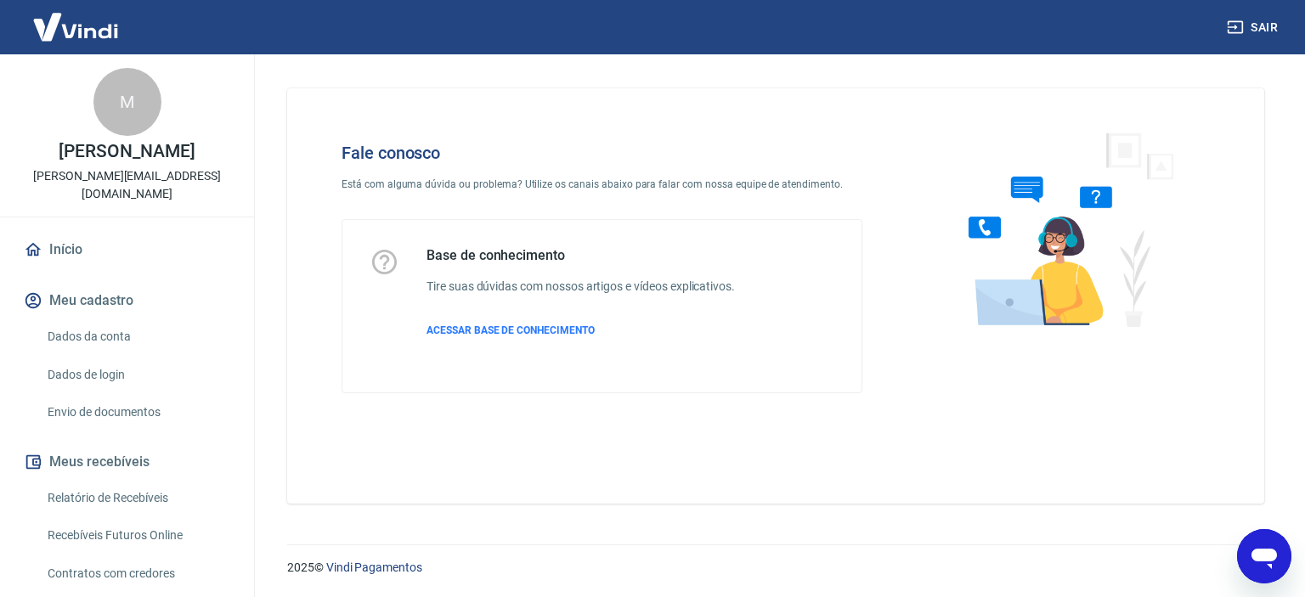
click at [1262, 549] on icon "Abrir janela de mensagens" at bounding box center [1263, 559] width 25 height 20
type textarea "x"
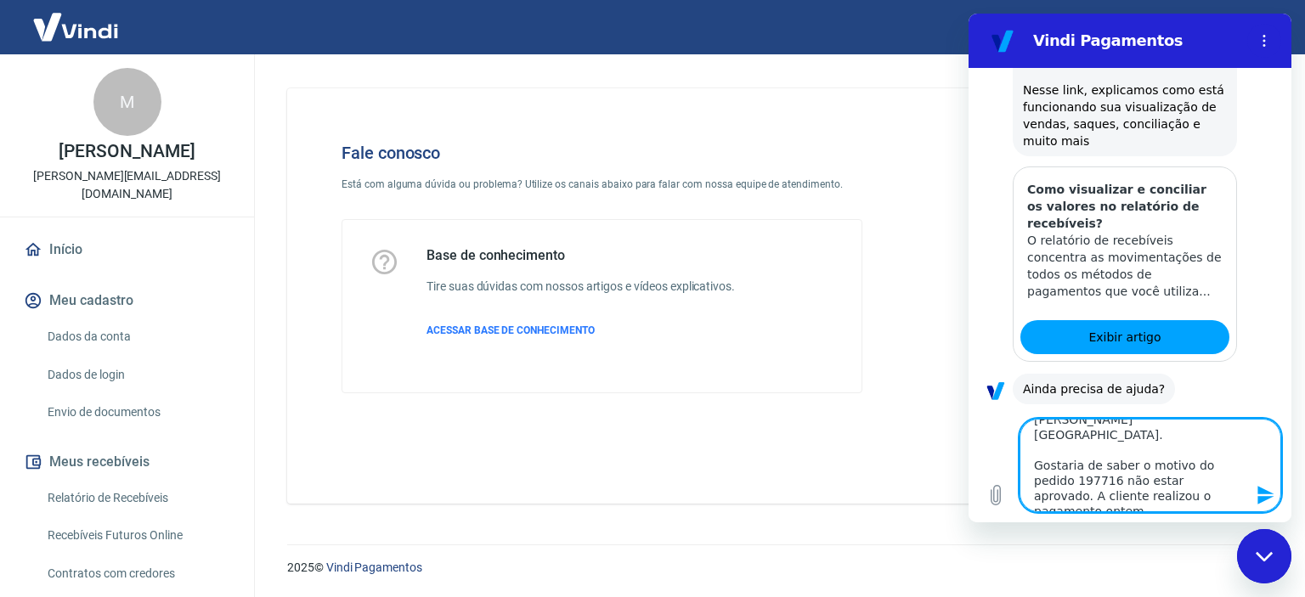
click at [1256, 485] on icon "Enviar mensagem" at bounding box center [1265, 495] width 20 height 20
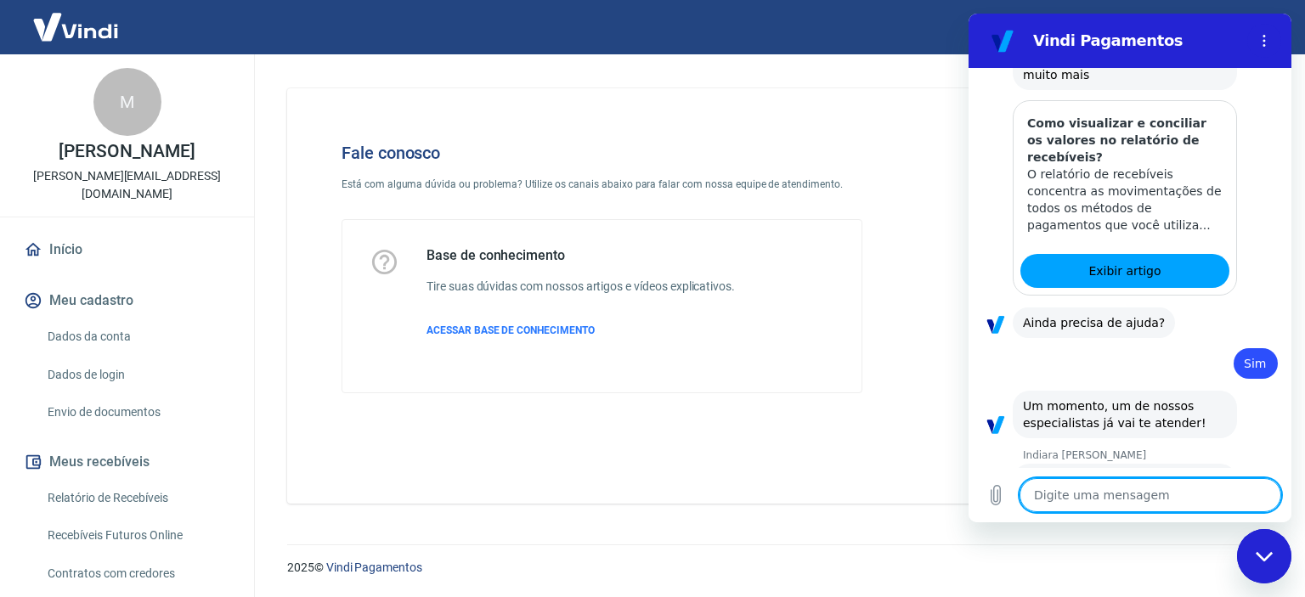
scroll to position [3494, 0]
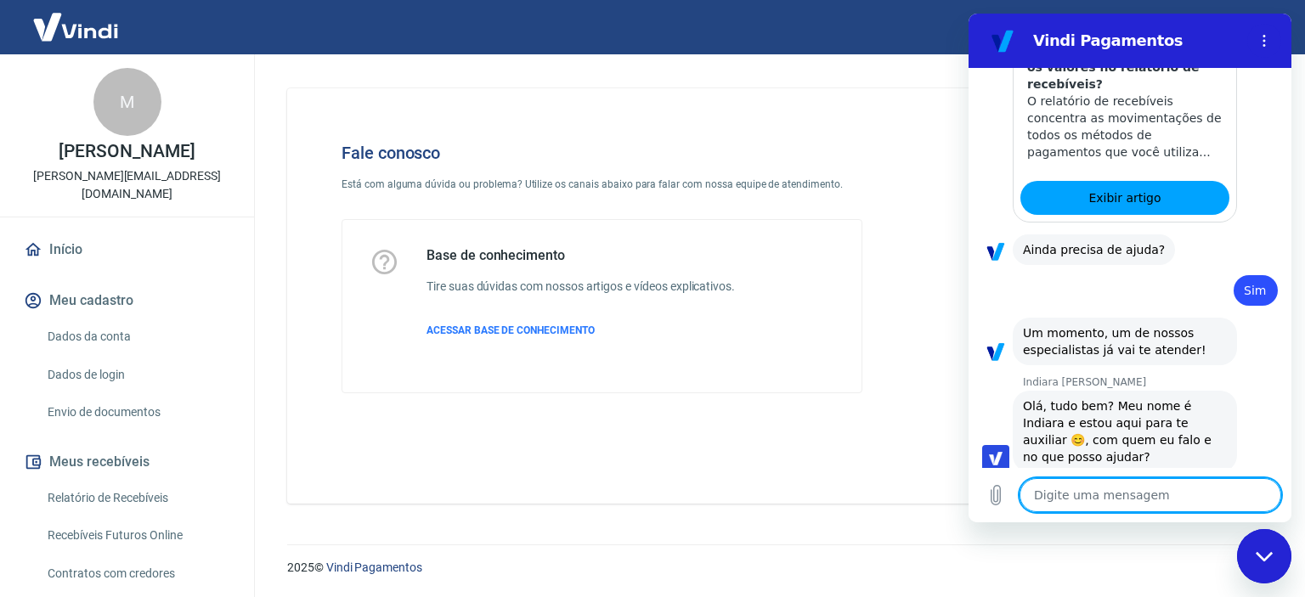
type textarea "x"
type textarea "C"
type textarea "x"
type textarea "Cl"
type textarea "x"
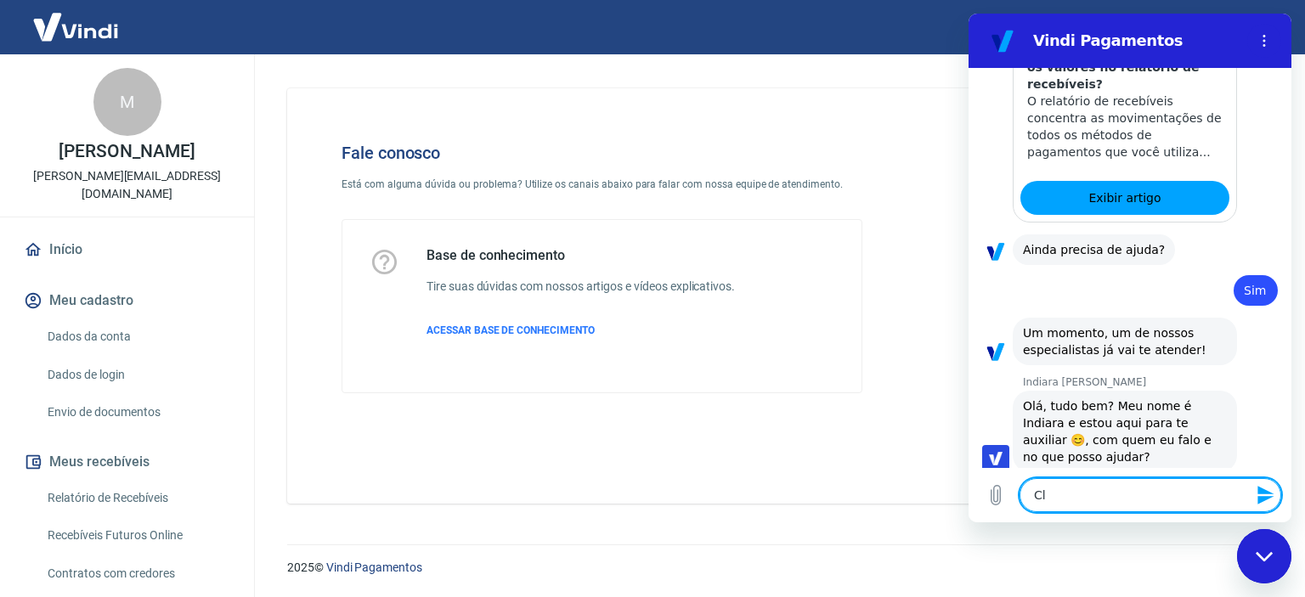
type textarea "Cla"
type textarea "x"
type textarea "Clar"
type textarea "x"
type textarea "Claro"
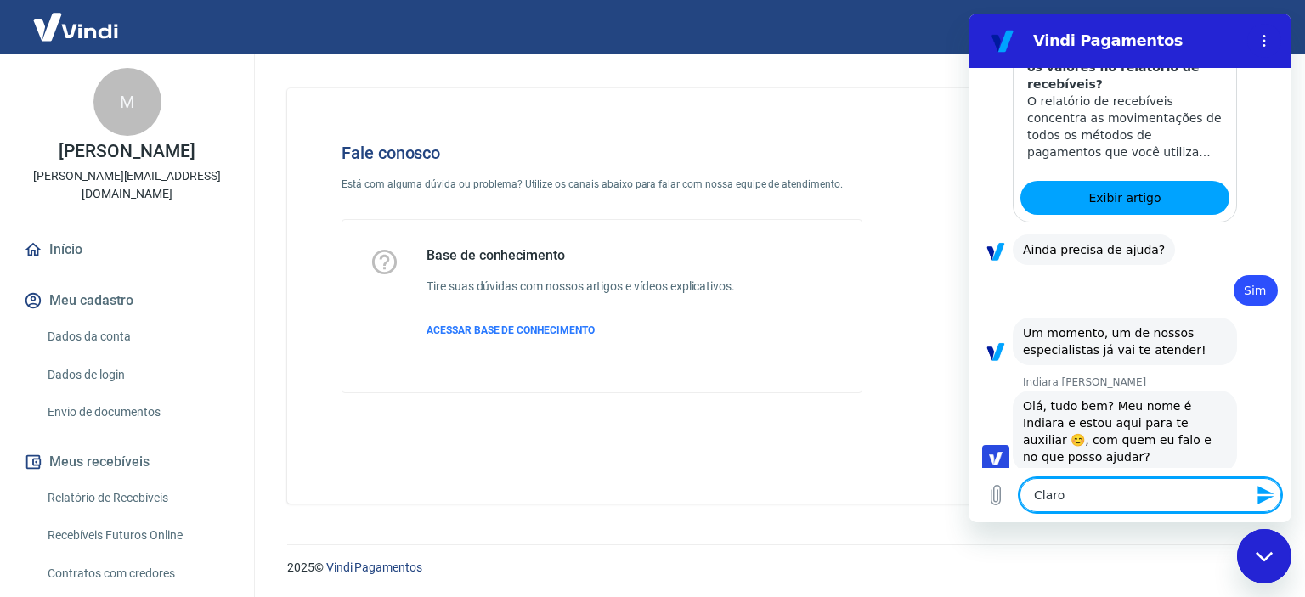
type textarea "x"
type textarea "Claro,"
type textarea "x"
type textarea "Claro,[GEOGRAPHIC_DATA]"
type textarea "x"
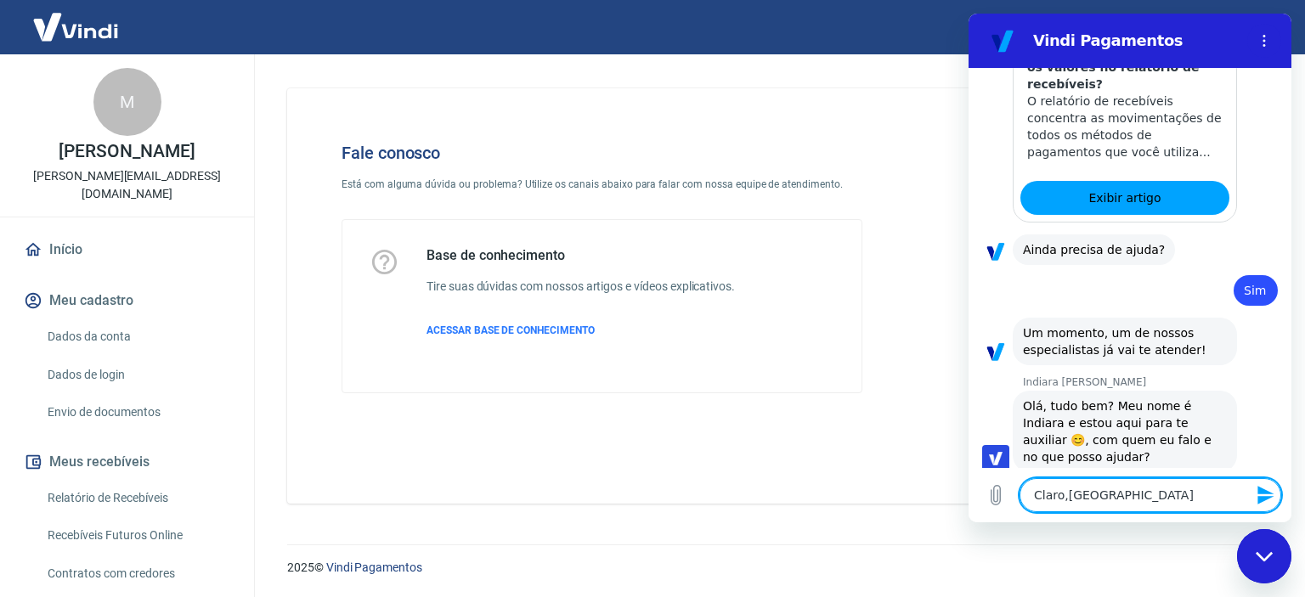
type textarea "Claro,um"
type textarea "x"
type textarea "Claro,um"
type textarea "x"
type textarea "Claro,um m"
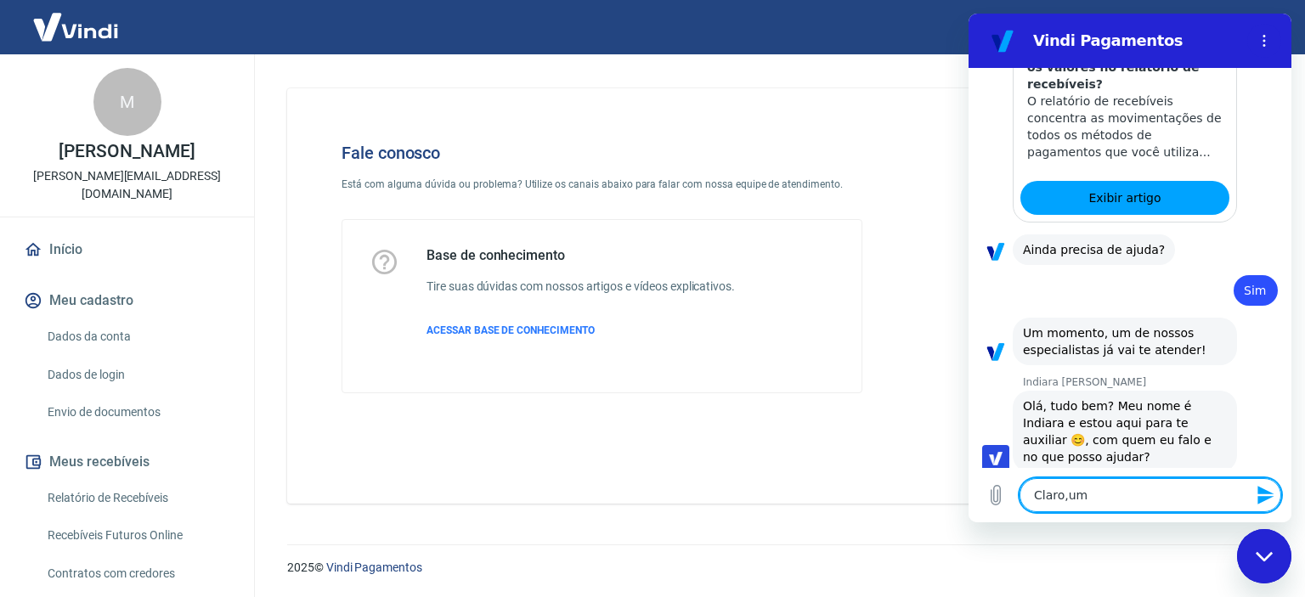
type textarea "x"
type textarea "Claro,um mi"
type textarea "x"
type textarea "Claro,um min"
type textarea "x"
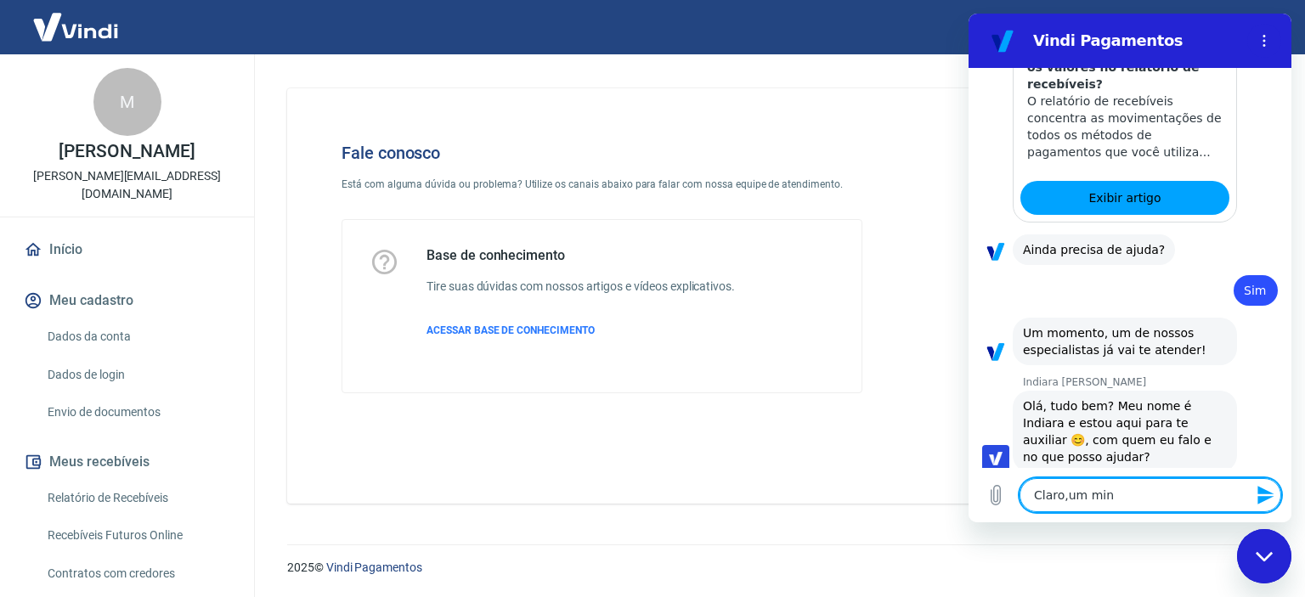
type textarea "Claro,um minu"
type textarea "x"
type textarea "Claro,um minut"
type textarea "x"
type textarea "Claro,um minuto"
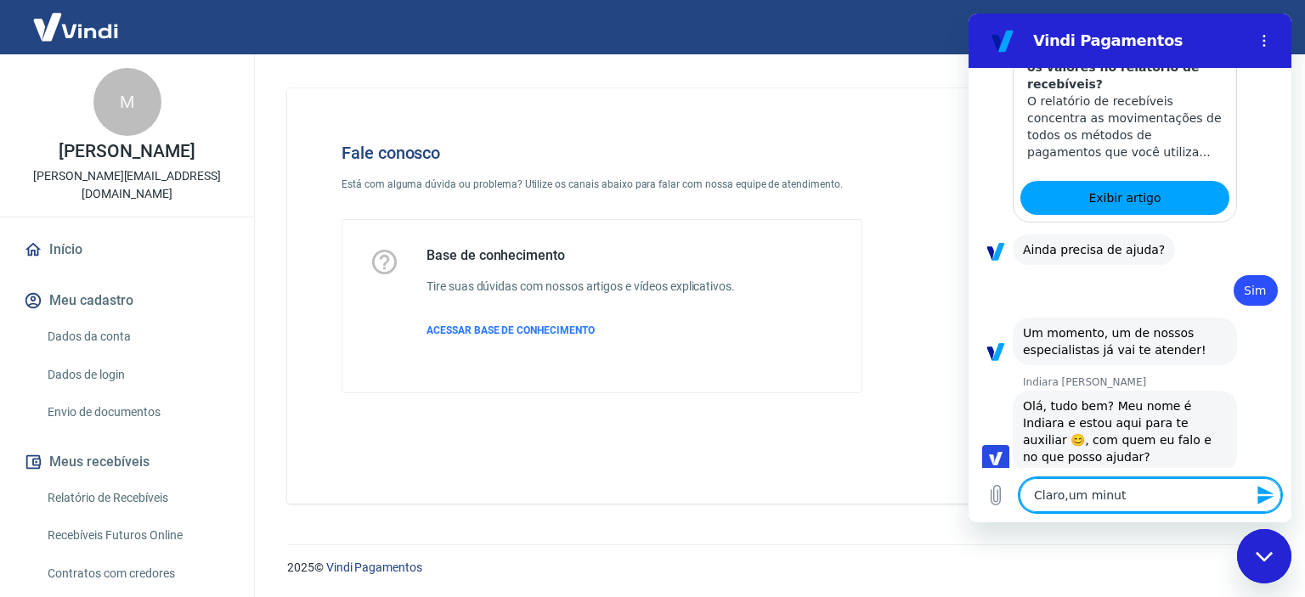
type textarea "x"
type textarea "Claro, um minuto"
type textarea "x"
type textarea "Claro, um minuto."
type textarea "x"
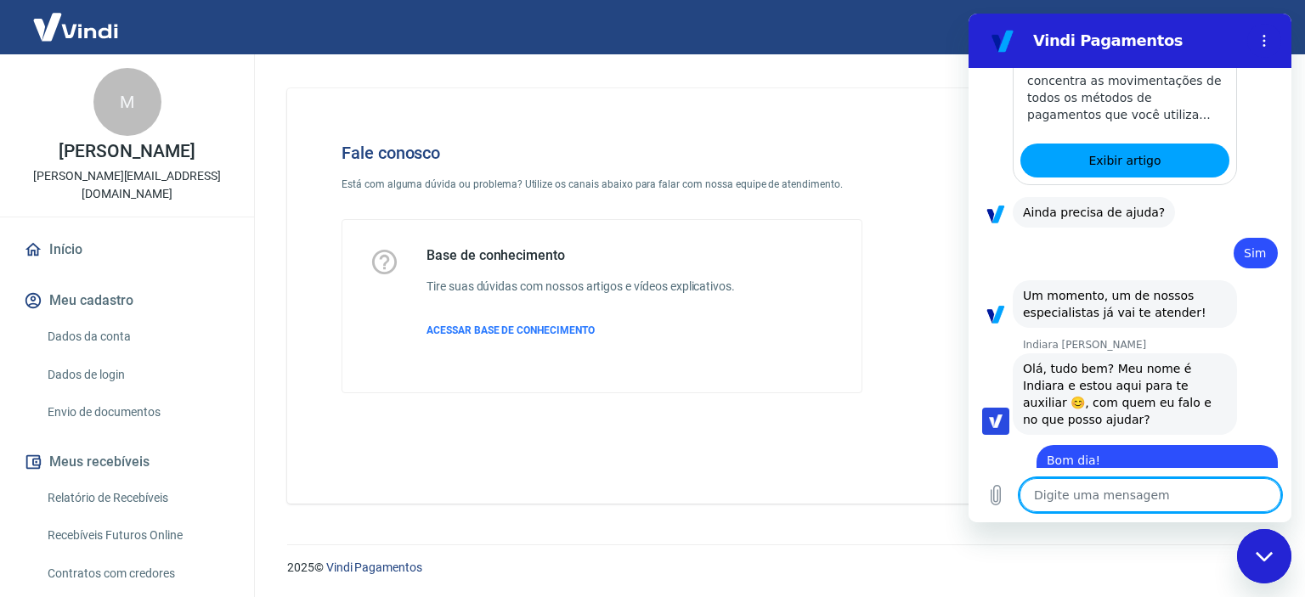
scroll to position [3535, 0]
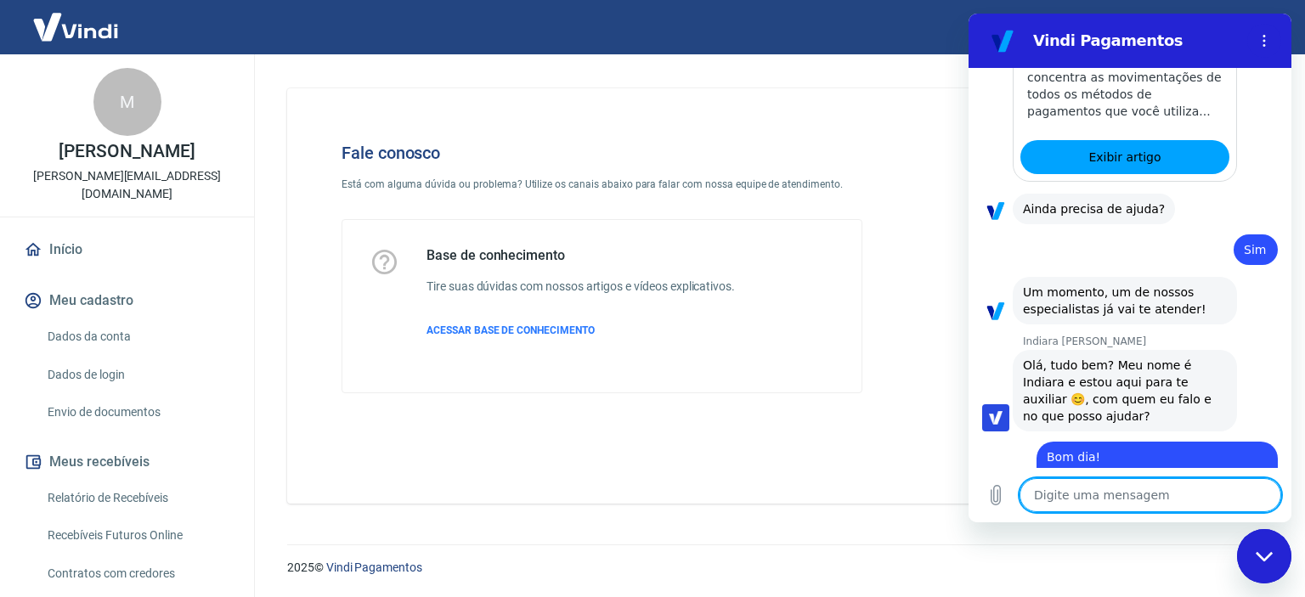
click at [1148, 495] on textarea at bounding box center [1150, 495] width 262 height 34
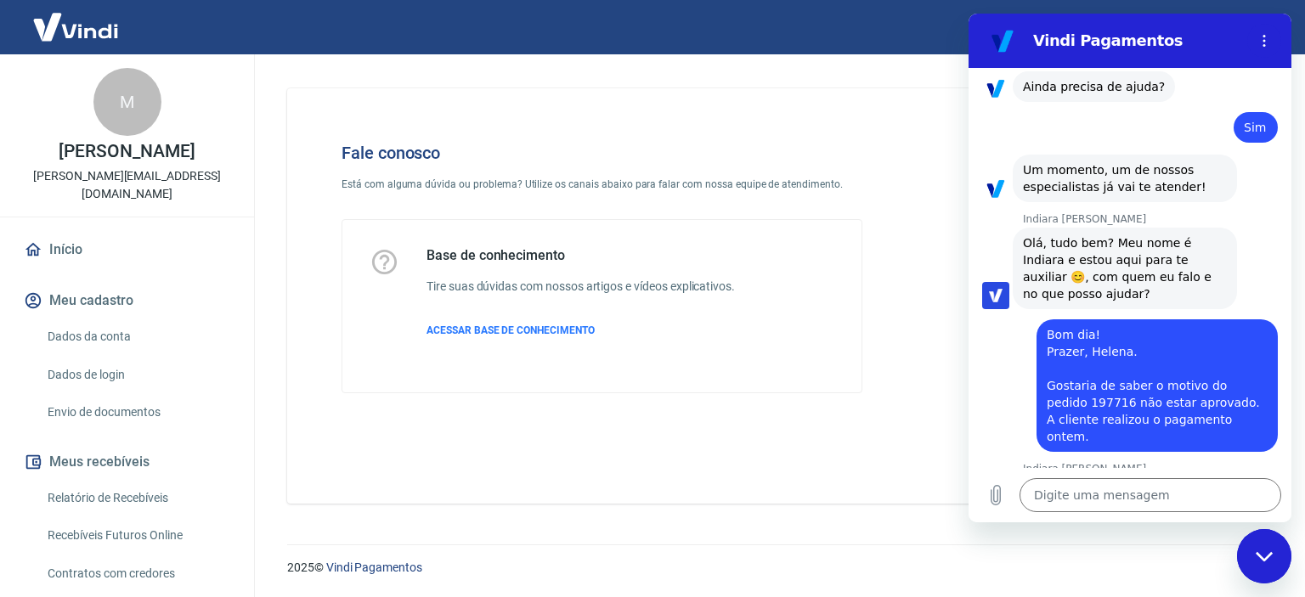
scroll to position [3661, 0]
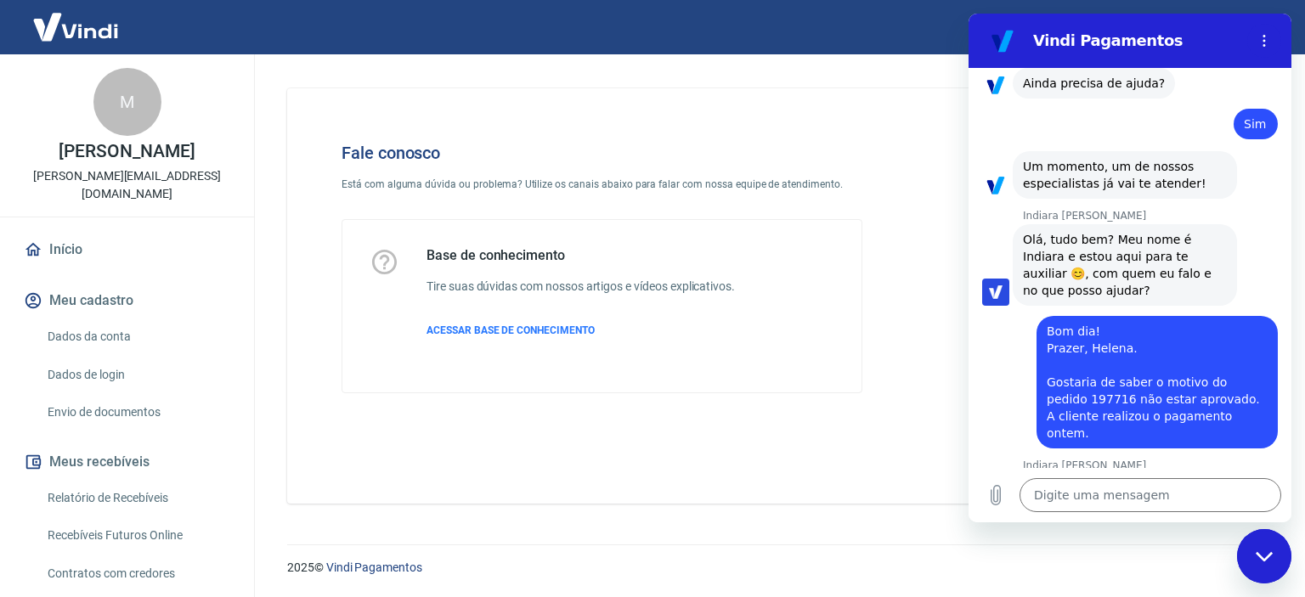
click at [754, 361] on div "Base de conhecimento Tire suas dúvidas com nossos artigos e vídeos explicativos…" at bounding box center [601, 306] width 465 height 118
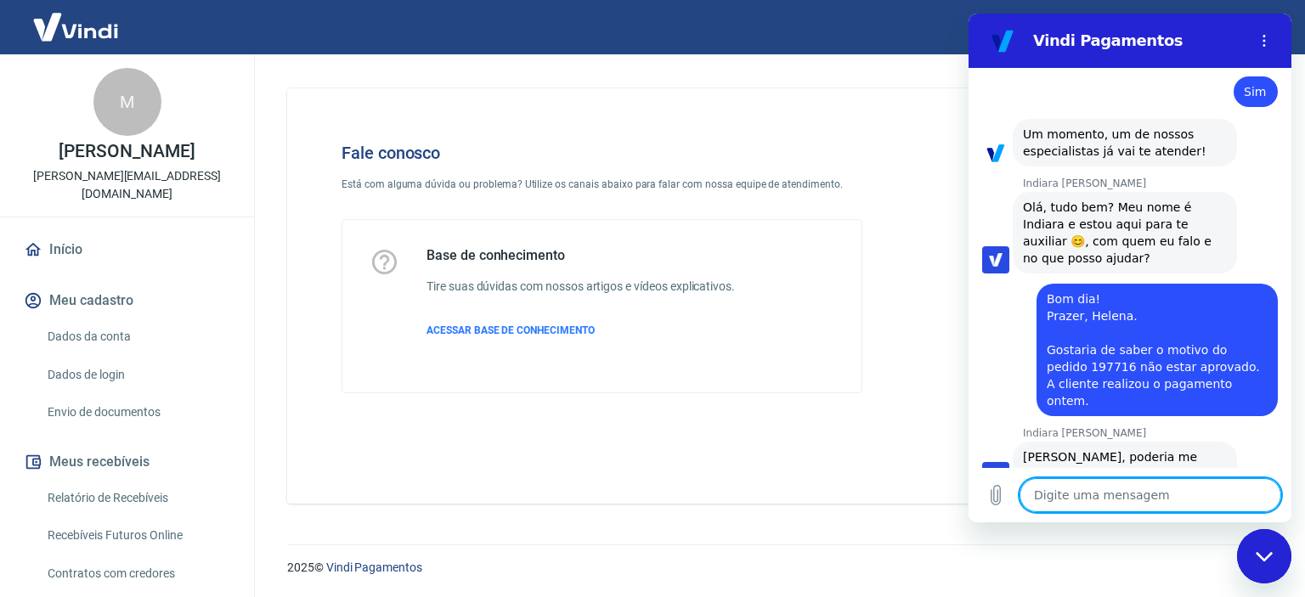
scroll to position [3870, 0]
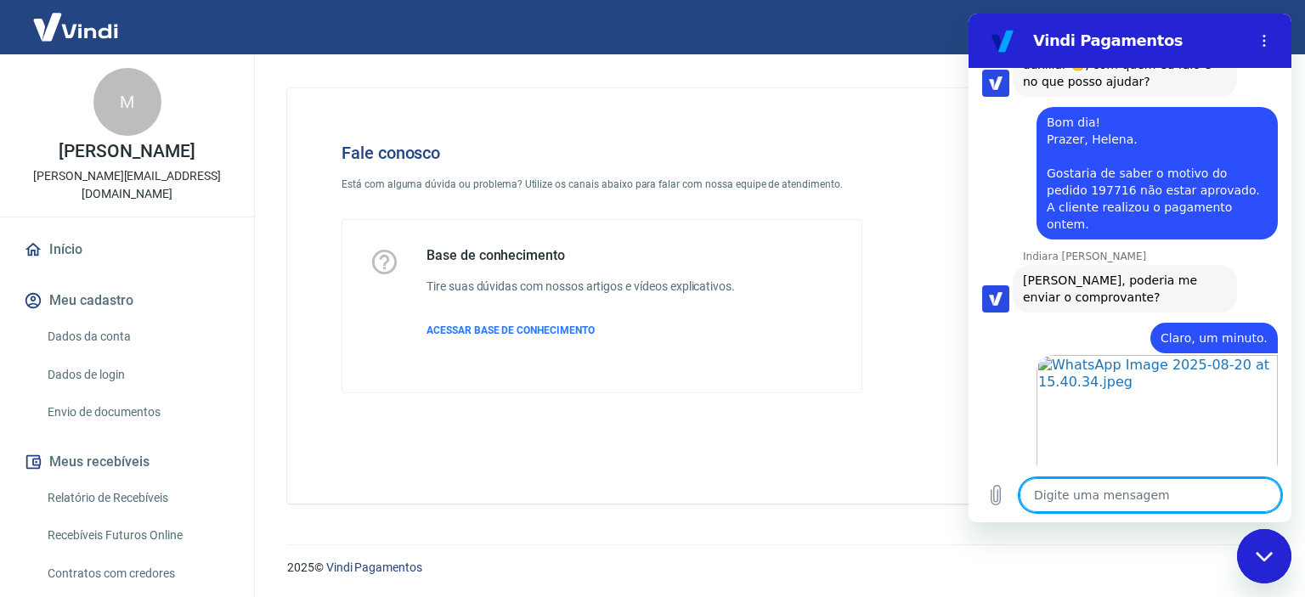
type textarea "x"
type textarea "J"
type textarea "x"
type textarea "Já"
type textarea "x"
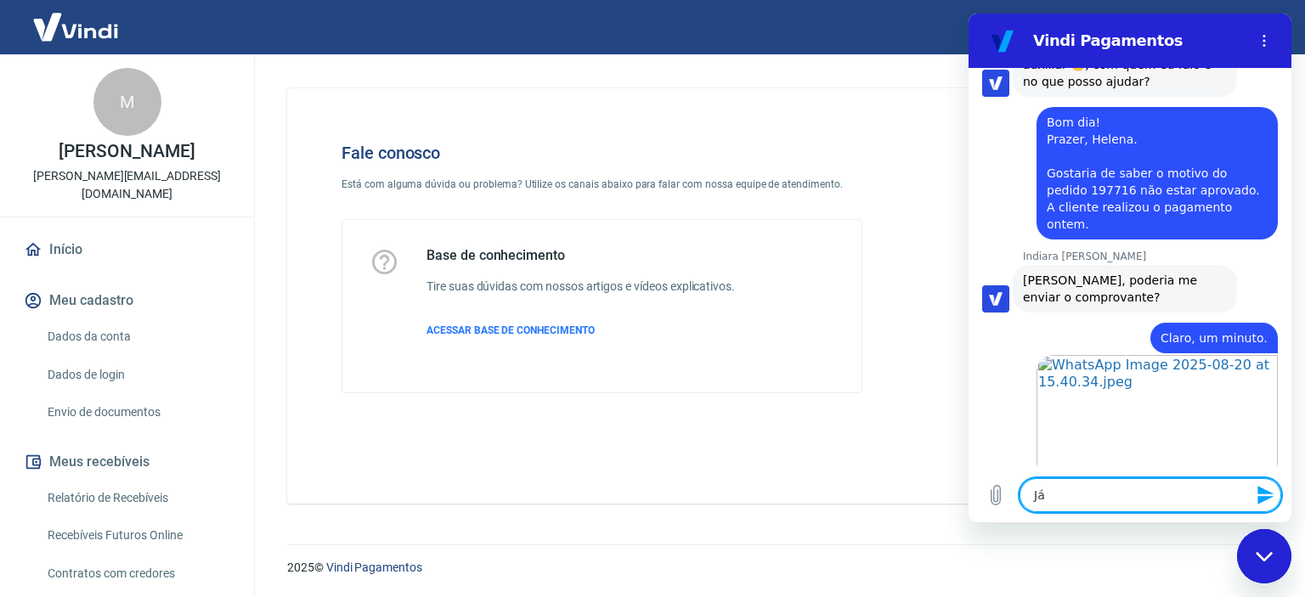
type textarea "Já"
type textarea "x"
type textarea "Já p"
type textarea "x"
type textarea "Já po"
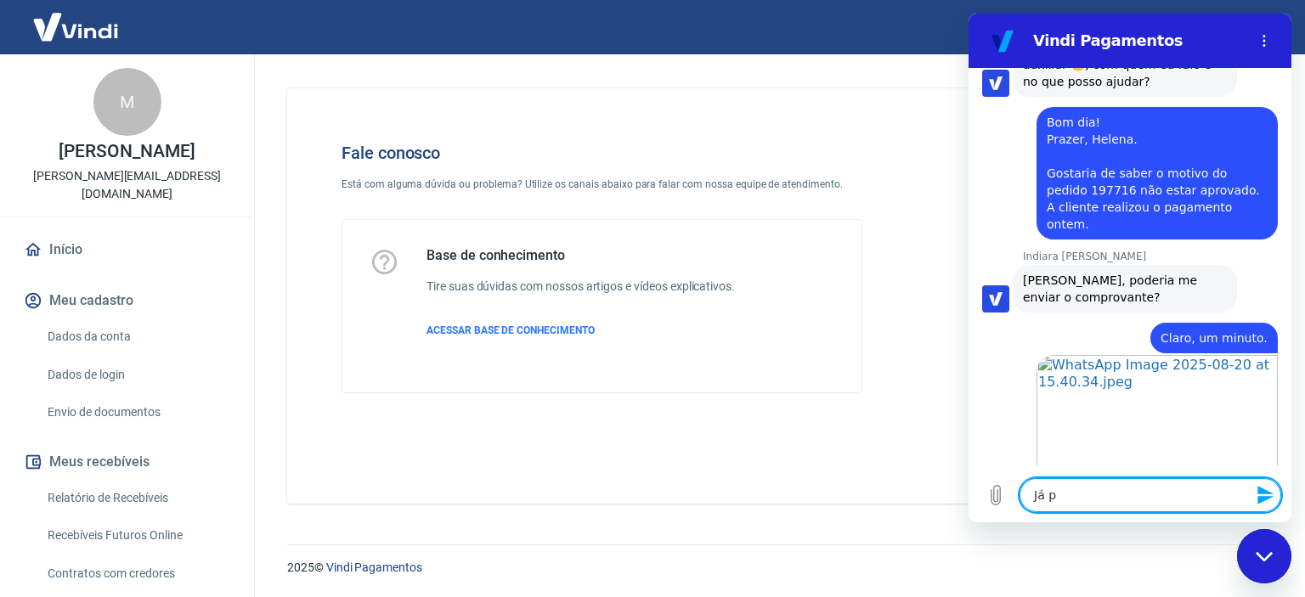
type textarea "x"
type textarea "Já pos"
type textarea "x"
type textarea "Já poss"
type textarea "x"
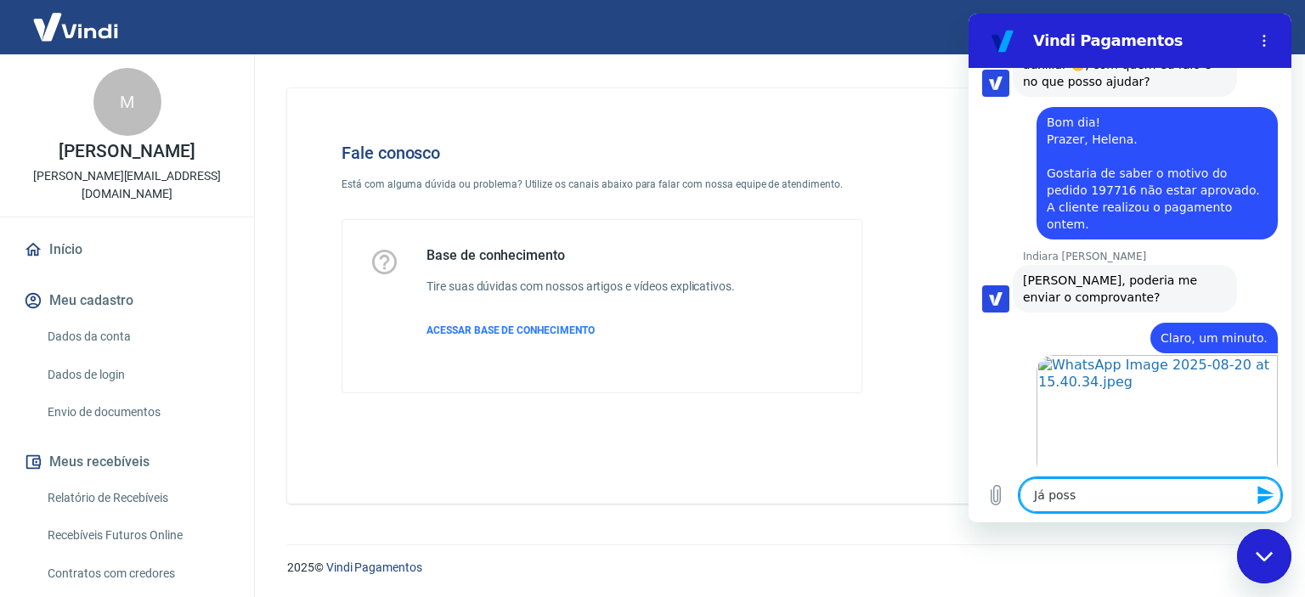
type textarea "Já posso"
type textarea "x"
type textarea "Já posso"
type textarea "x"
type textarea "Já posso a"
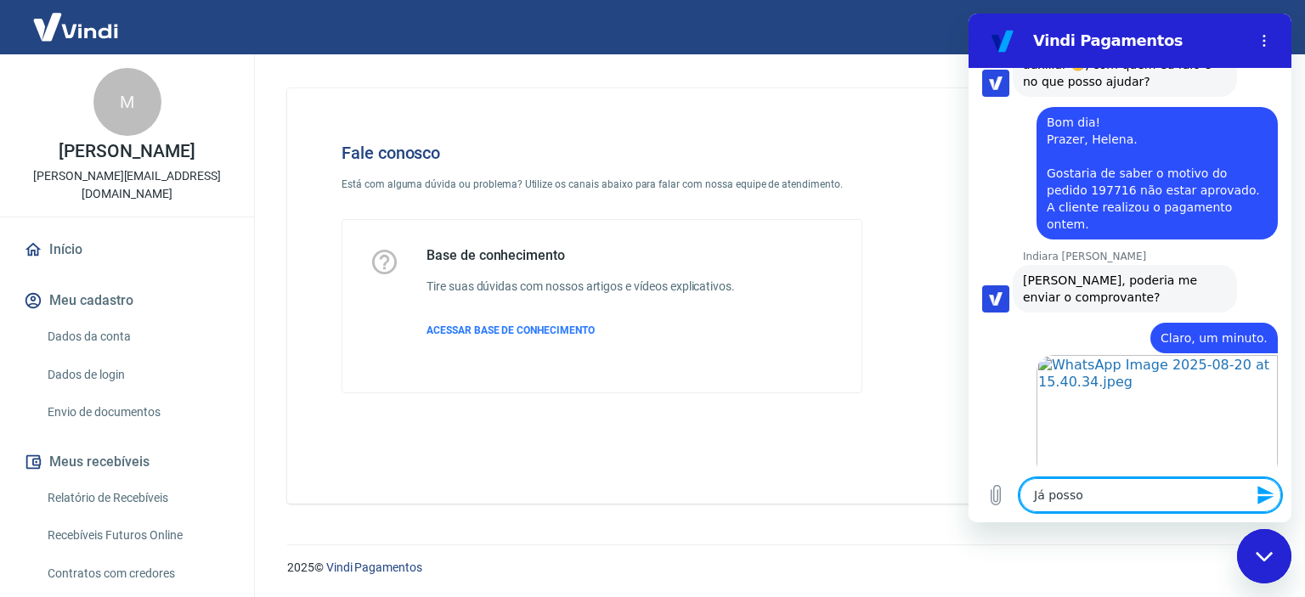
type textarea "x"
type textarea "Já posso ap"
type textarea "x"
type textarea "Já posso apr"
type textarea "x"
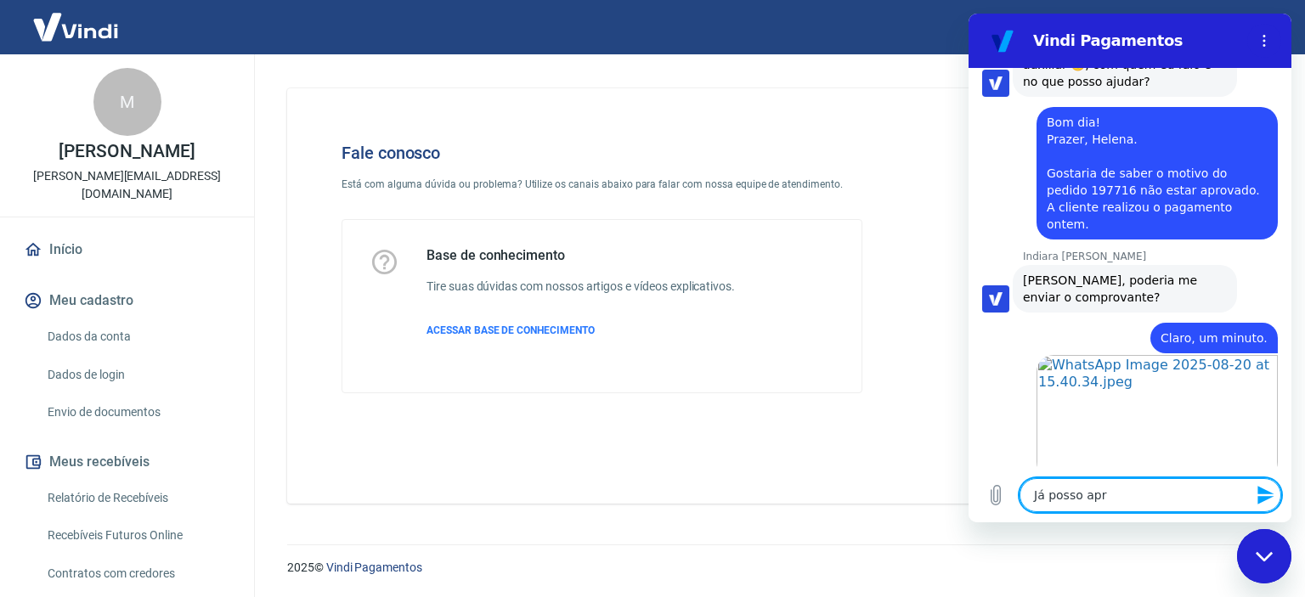
type textarea "Já posso apro"
type textarea "x"
type textarea "Já posso aprov"
type textarea "x"
type textarea "Já posso aprova"
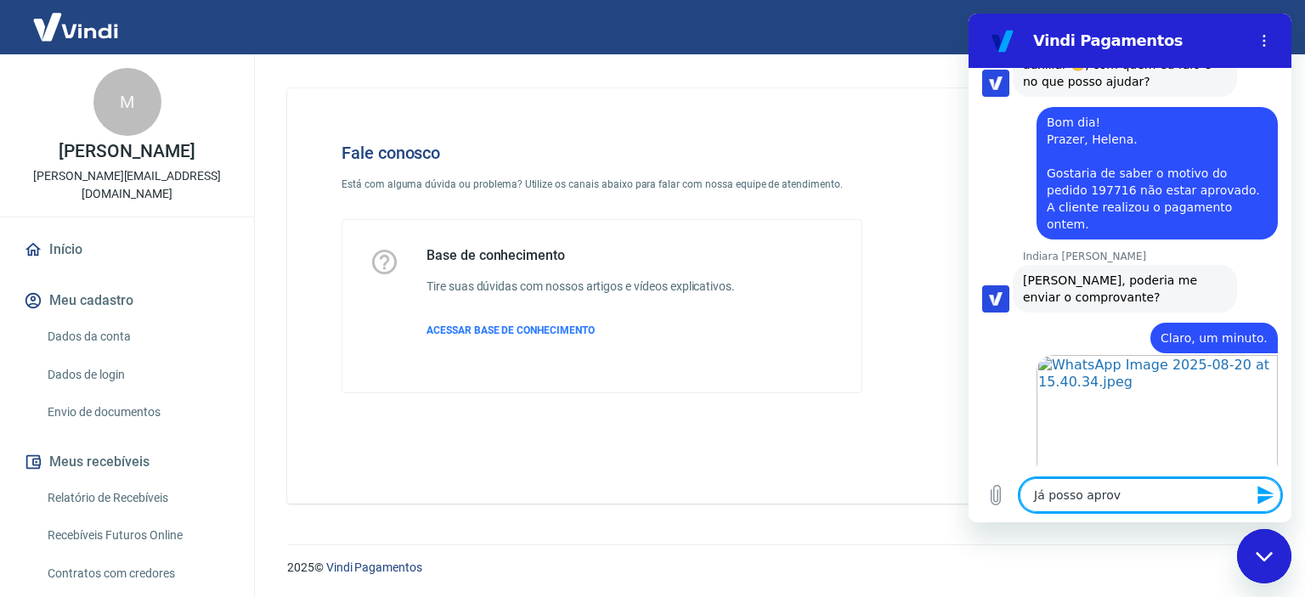
type textarea "x"
type textarea "Já posso aprovar"
type textarea "x"
type textarea "Já posso aprovar"
type textarea "x"
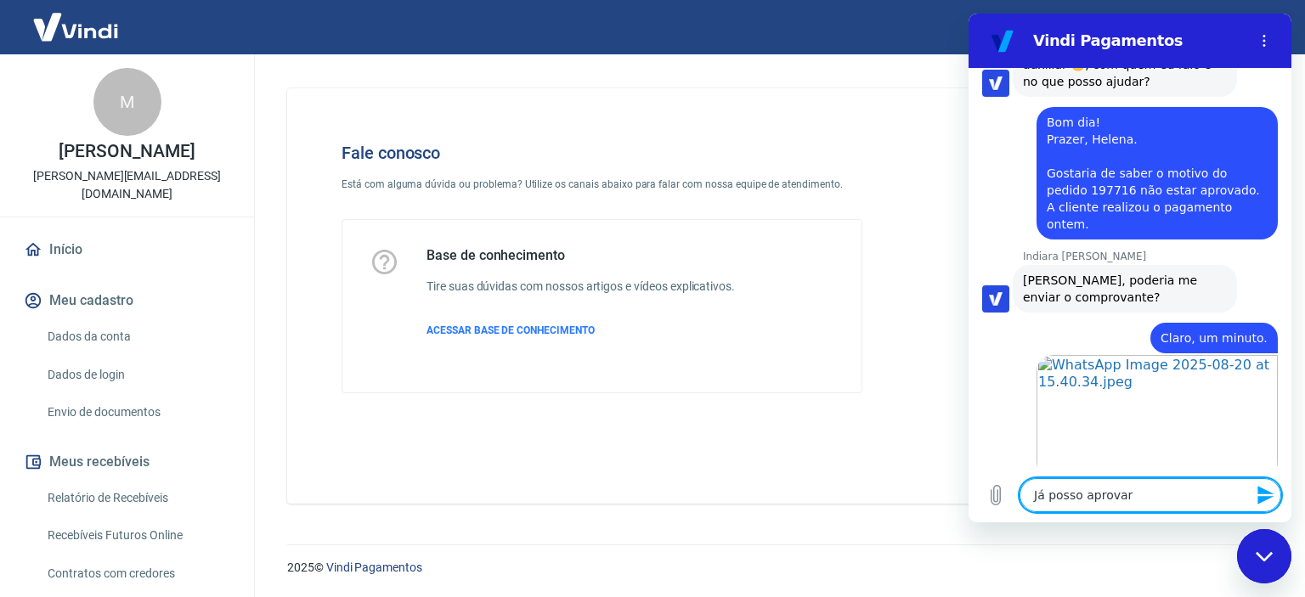
type textarea "Já posso aprovar o"
type textarea "x"
type textarea "Já posso aprovar o"
type textarea "x"
type textarea "Já posso aprovar o p"
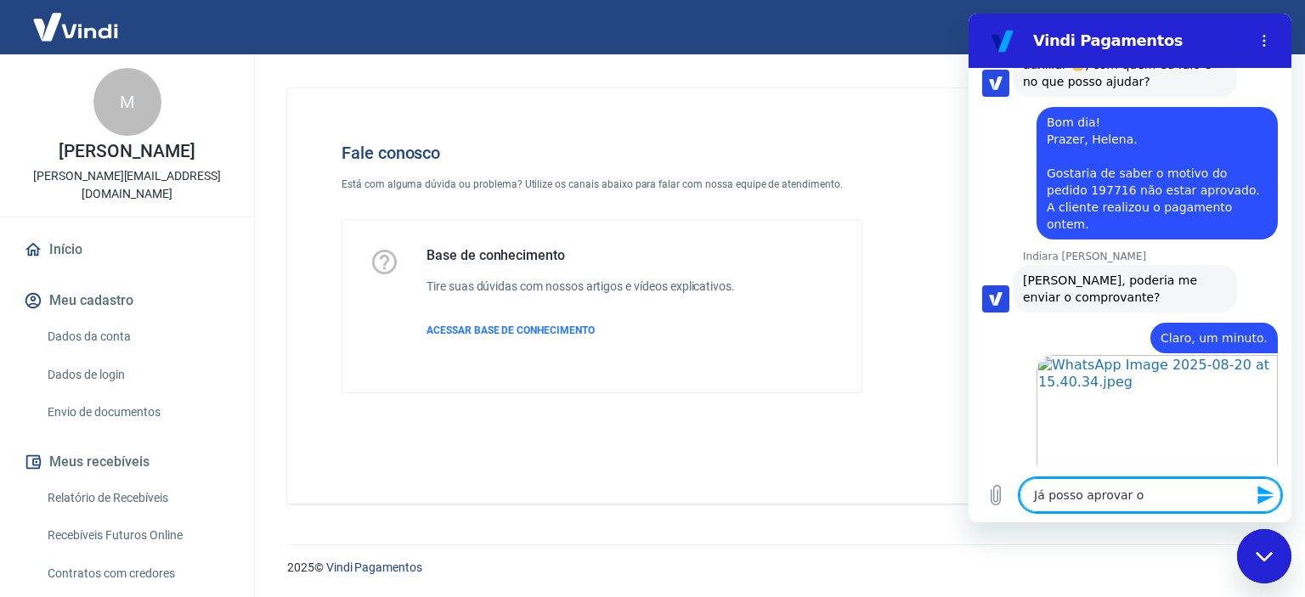
type textarea "x"
type textarea "Já posso aprovar o pe"
type textarea "x"
type textarea "Já posso aprovar o ped"
type textarea "x"
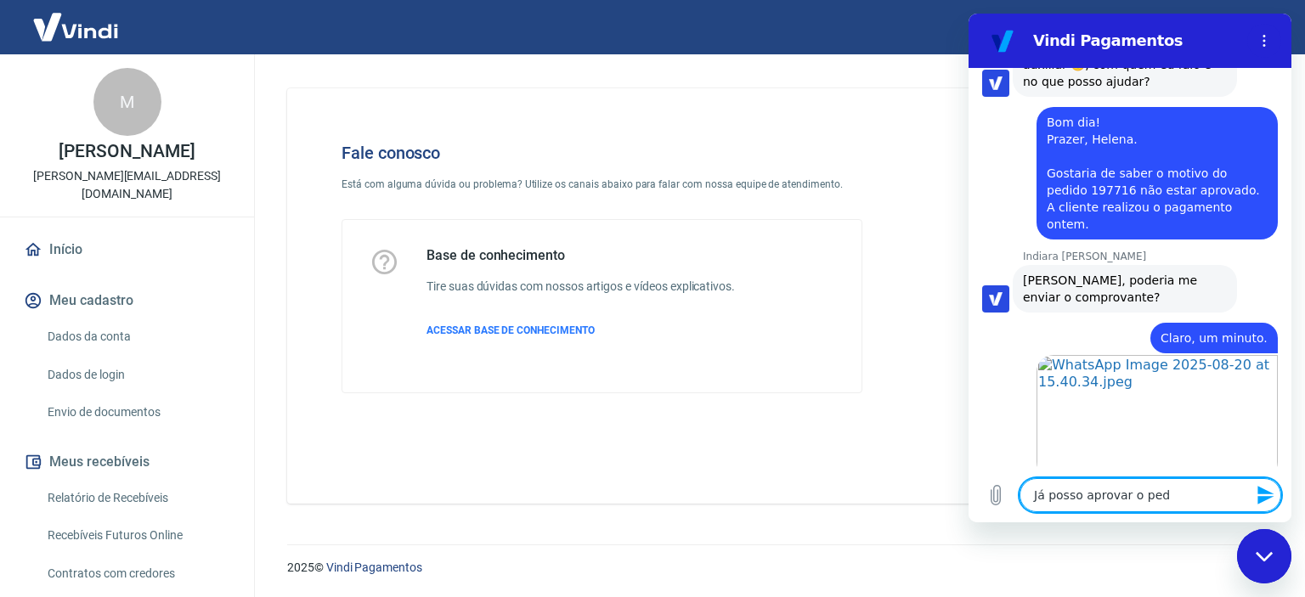
type textarea "Já posso aprovar o pedi"
type textarea "x"
type textarea "Já posso aprovar o pedid"
type textarea "x"
type textarea "Já posso aprovar o pedido"
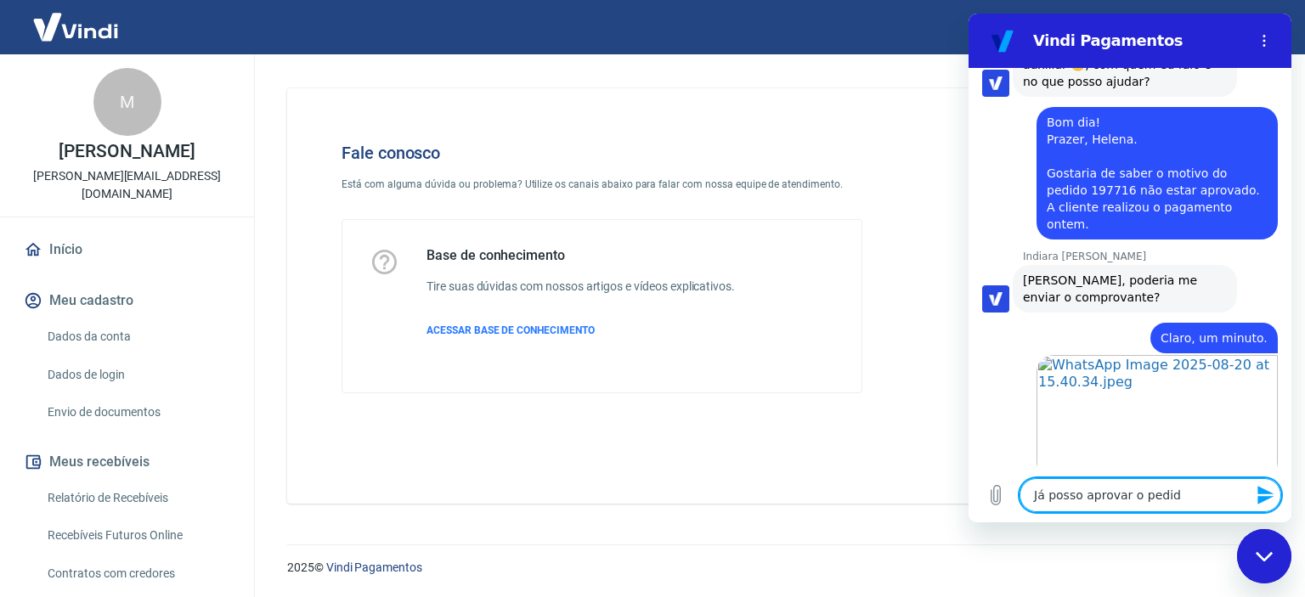
type textarea "x"
type textarea "Já posso aprovar o pedido"
type textarea "x"
type textarea "Já posso aprovar o pedido n"
type textarea "x"
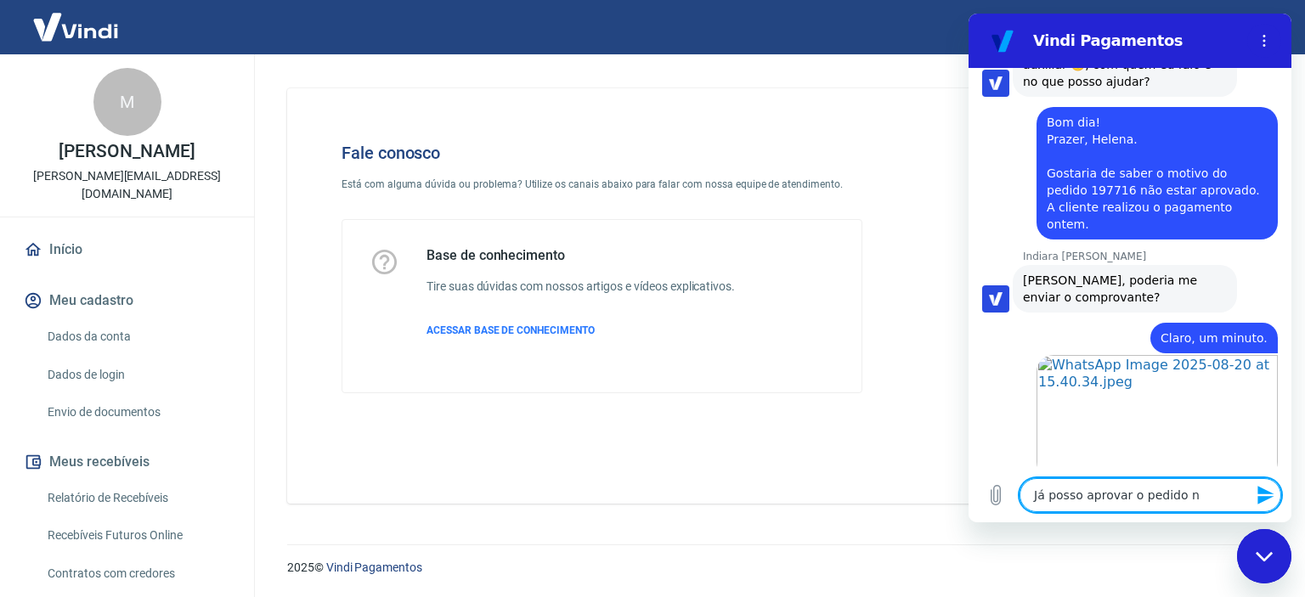
type textarea "Já posso aprovar o pedido na"
type textarea "x"
type textarea "Já posso aprovar o pedido na"
type textarea "x"
type textarea "Já posso aprovar o pedido na t"
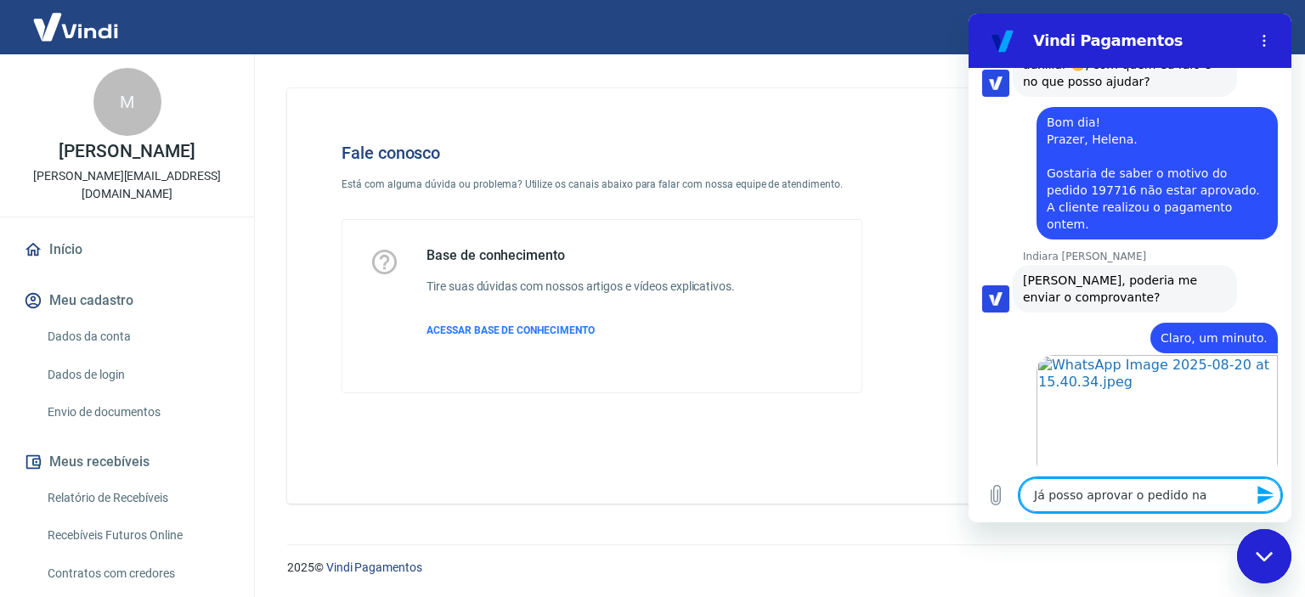
type textarea "x"
type textarea "Já posso aprovar o pedido na tr"
type textarea "x"
type textarea "Já posso aprovar o pedido na tra"
type textarea "x"
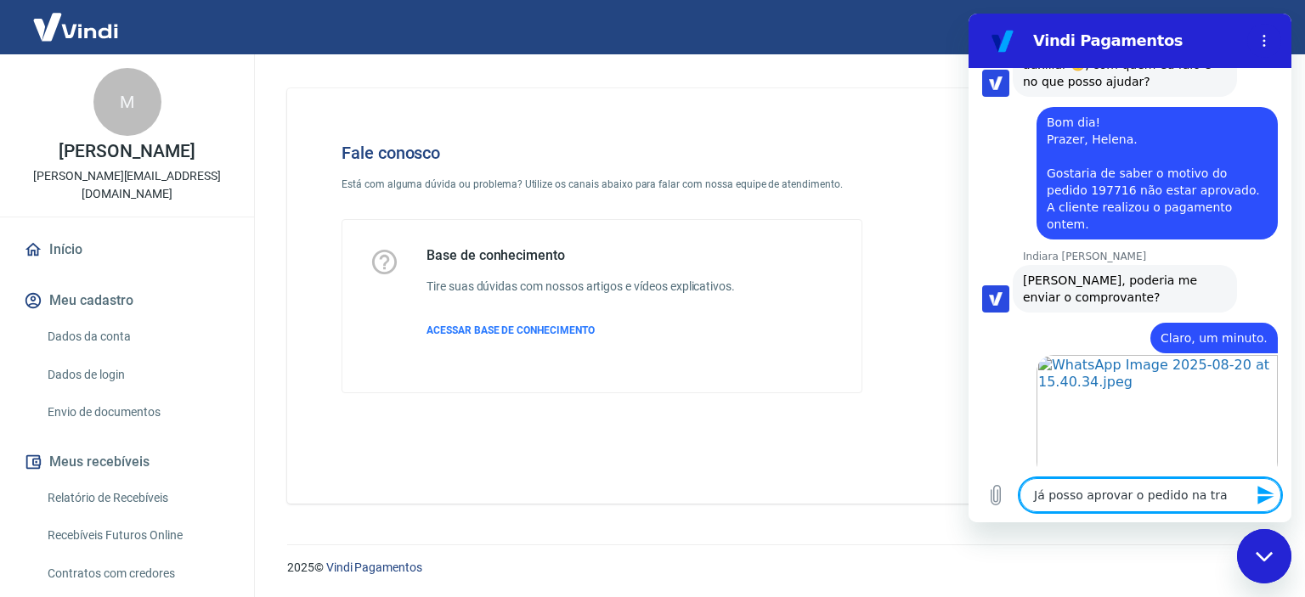
type textarea "Já posso aprovar o pedido na tray"
type textarea "x"
type textarea "Já posso aprovar o pedido na tray"
type textarea "x"
type textarea "Já posso aprovar o pedido na tray e"
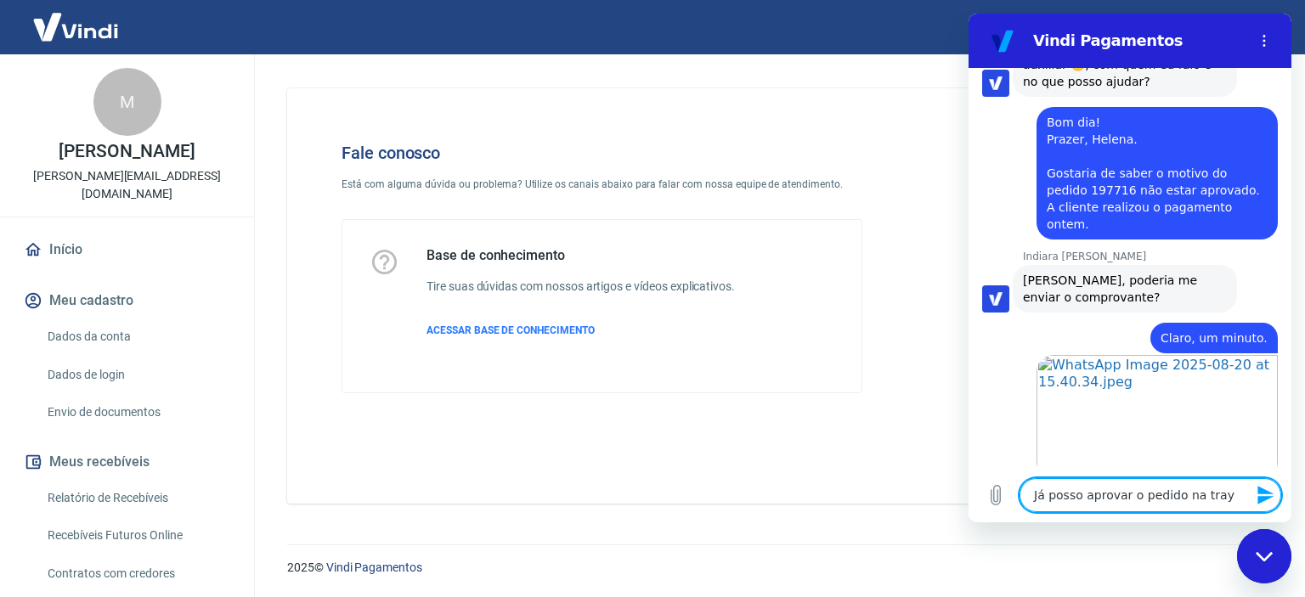
type textarea "x"
type textarea "Já posso aprovar o pedido na tray e"
type textarea "x"
type textarea "Já posso aprovar o pedido na tray e n"
type textarea "x"
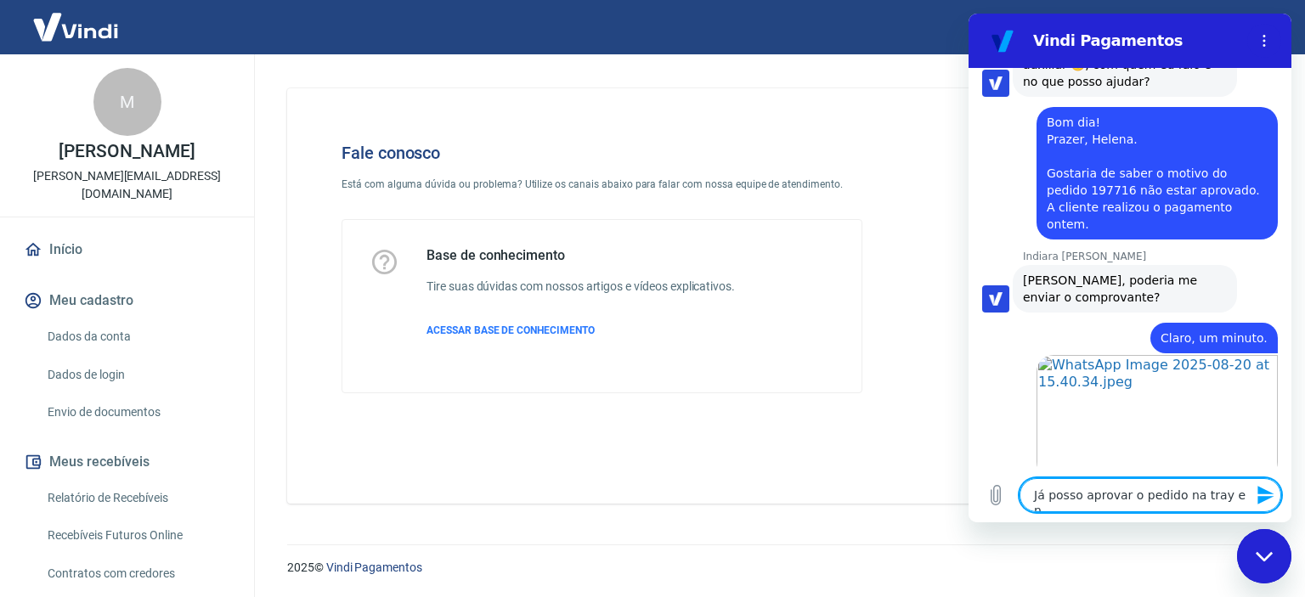
type textarea "Já posso aprovar o pedido na tray e no"
type textarea "x"
type textarea "Já posso aprovar o pedido na tray e no"
type textarea "x"
type textarea "Já posso aprovar o pedido na tray e no t"
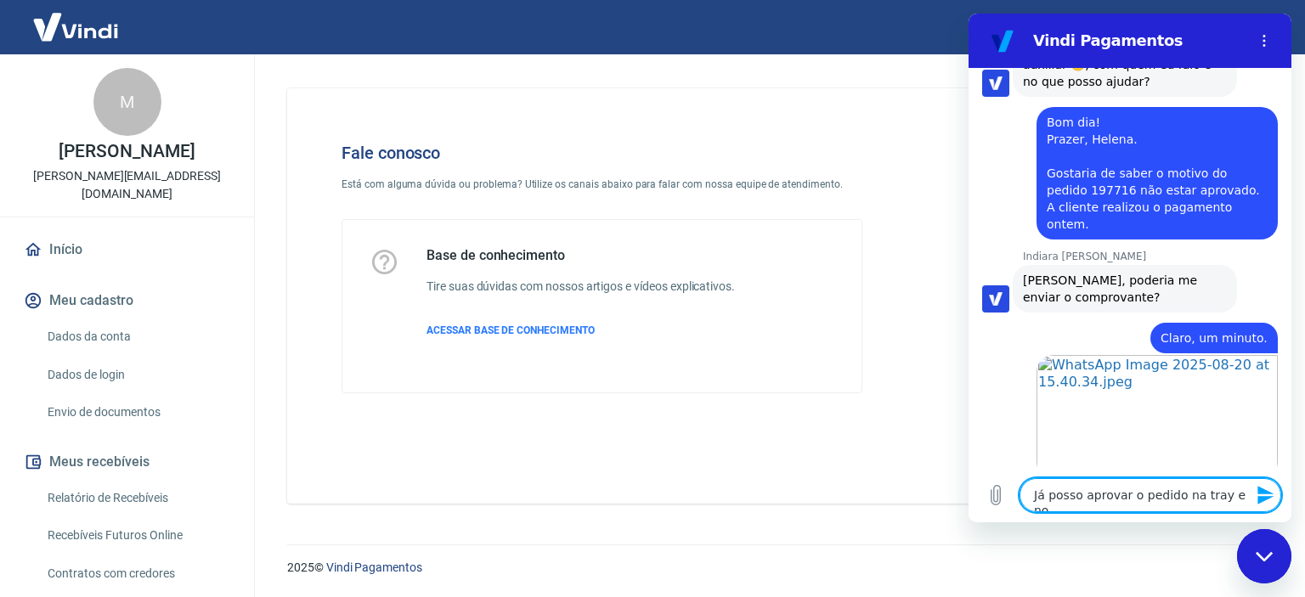
type textarea "x"
type textarea "Já posso aprovar o pedido na tray e no ti"
type textarea "x"
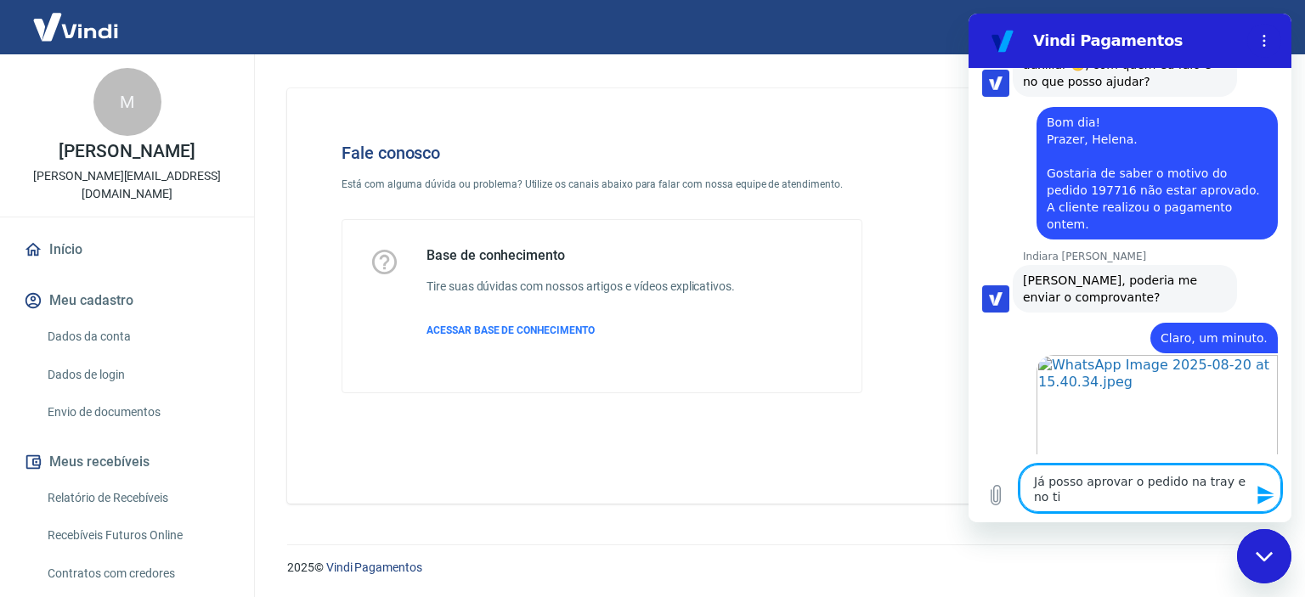
type textarea "Já posso aprovar o pedido na tray e no tib"
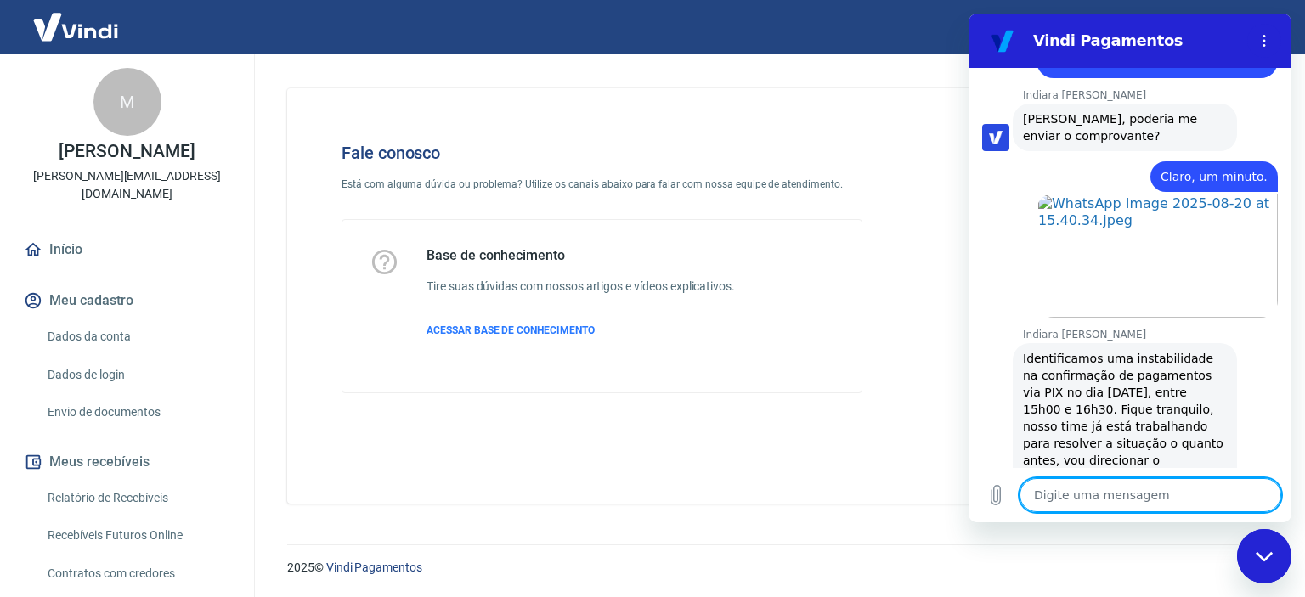
scroll to position [4035, 0]
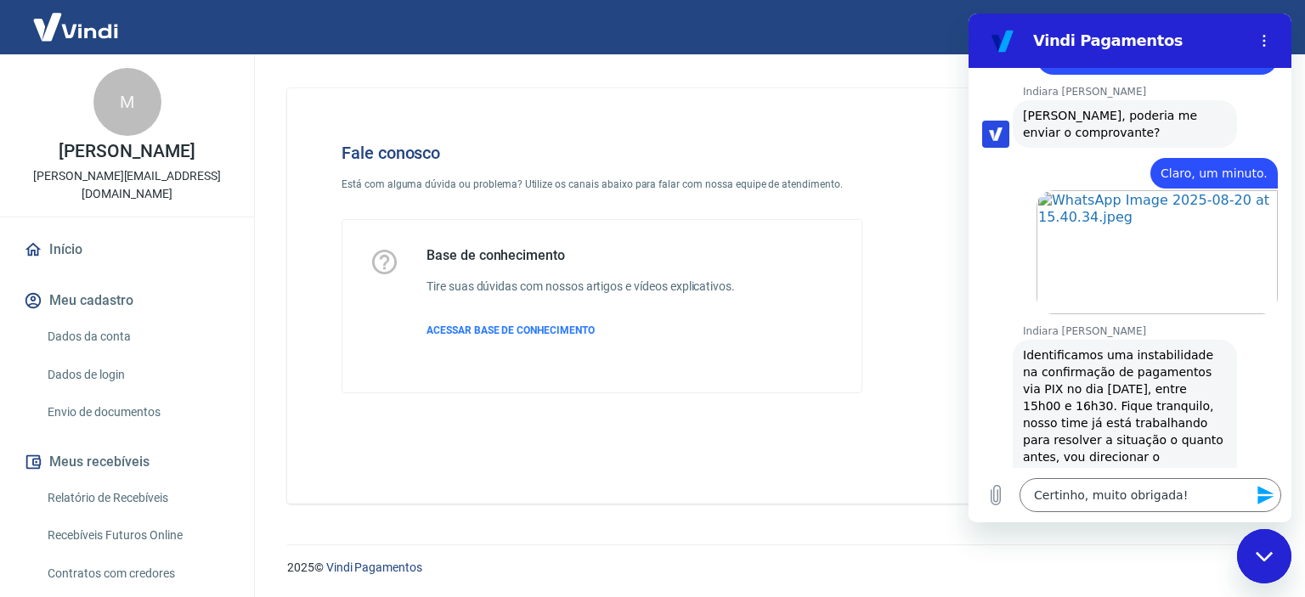
click at [1269, 492] on icon "Enviar mensagem" at bounding box center [1265, 495] width 16 height 19
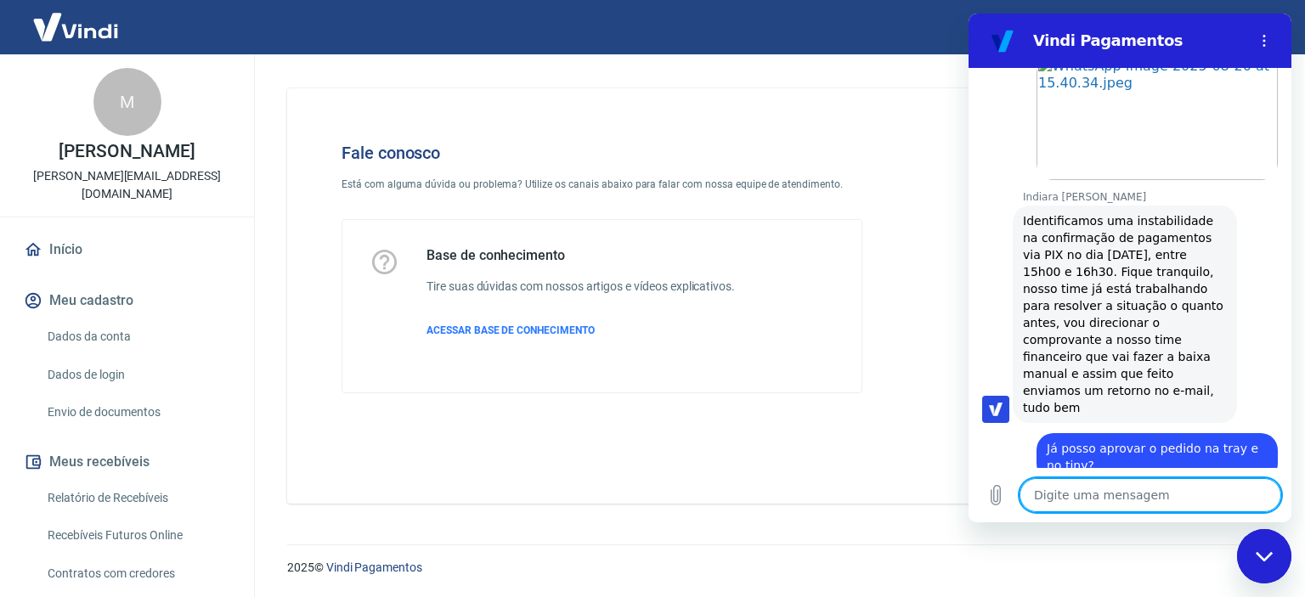
scroll to position [4172, 0]
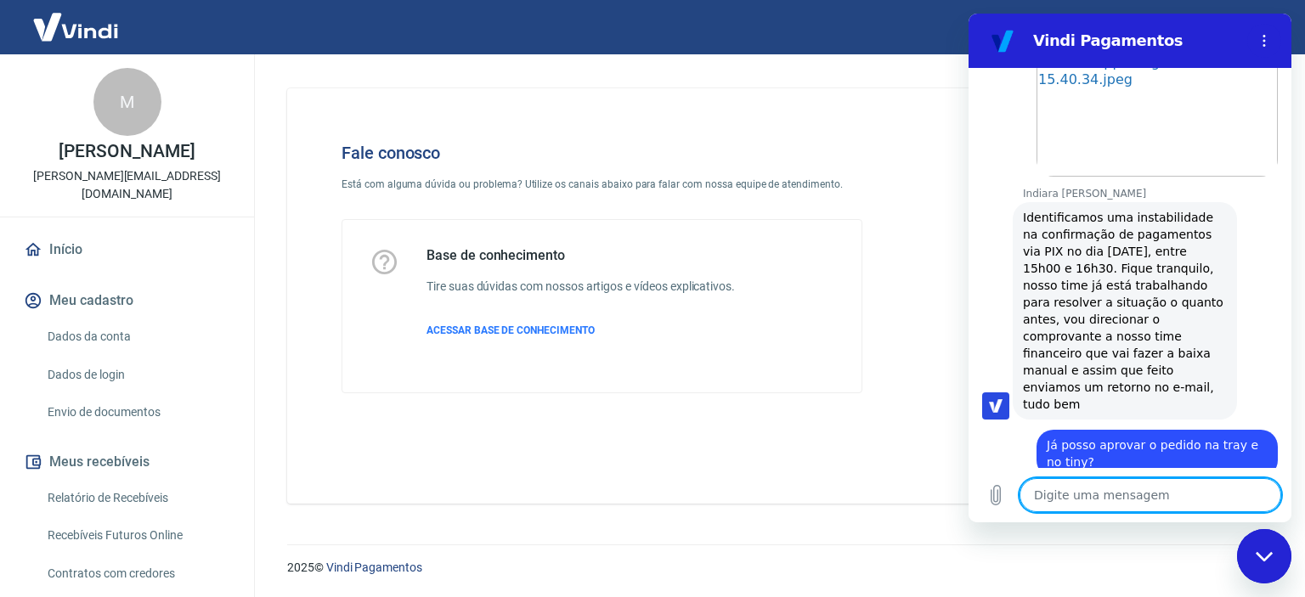
click at [1263, 549] on div "Fechar janela de mensagens" at bounding box center [1263, 556] width 51 height 51
